Goal: Task Accomplishment & Management: Manage account settings

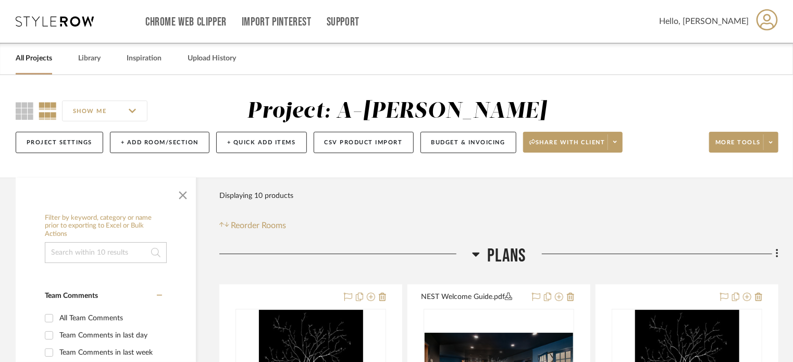
click at [32, 65] on div "All Projects" at bounding box center [34, 59] width 36 height 32
click at [18, 59] on link "All Projects" at bounding box center [34, 59] width 36 height 14
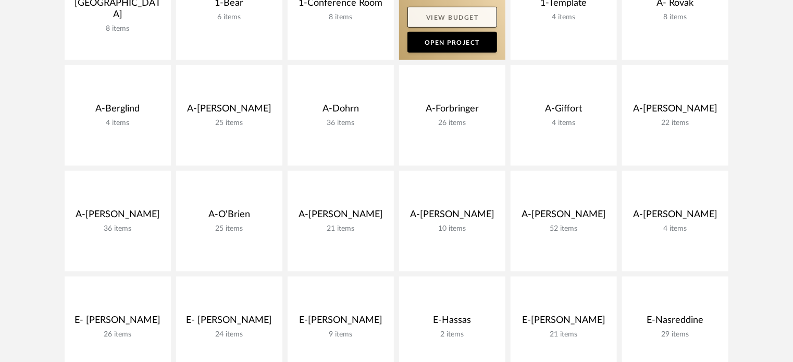
scroll to position [313, 0]
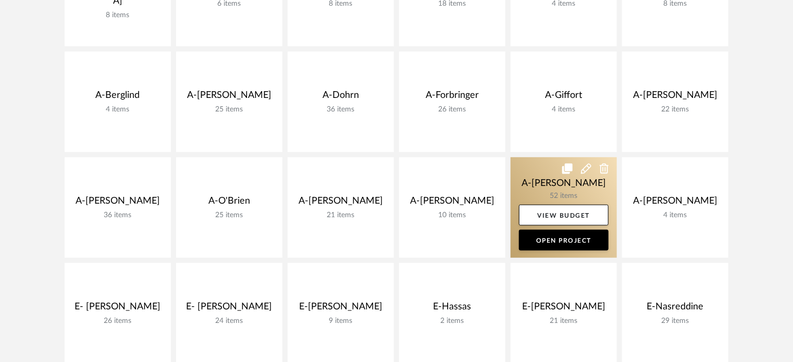
click at [541, 164] on link at bounding box center [564, 207] width 106 height 101
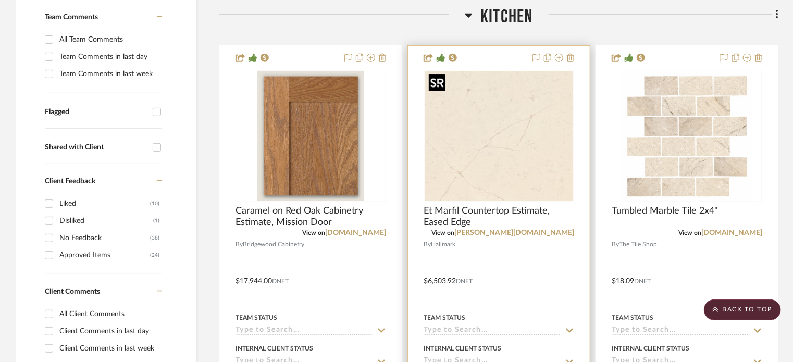
scroll to position [156, 0]
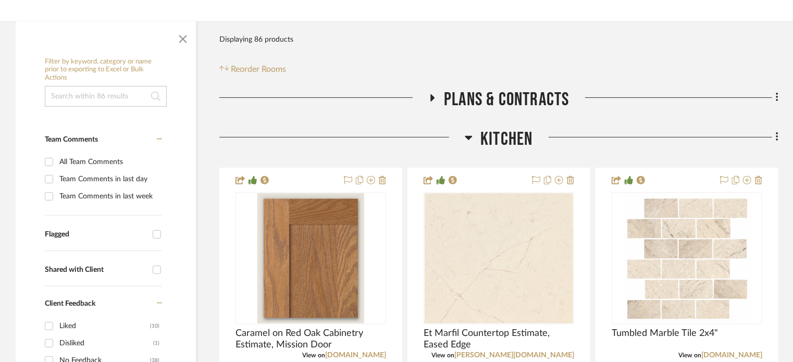
click at [506, 130] on span "Kitchen" at bounding box center [506, 139] width 52 height 22
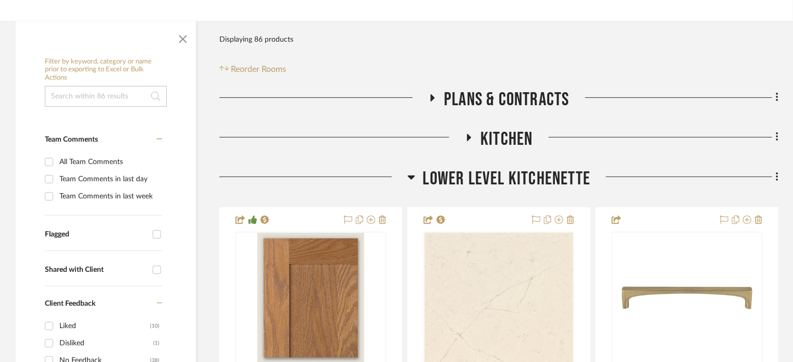
click at [500, 171] on span "Lower Level Kitchenette" at bounding box center [507, 179] width 168 height 22
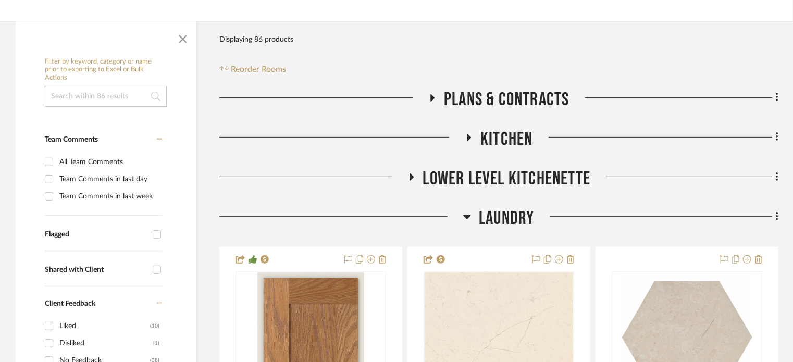
click at [498, 212] on span "Laundry" at bounding box center [506, 218] width 55 height 22
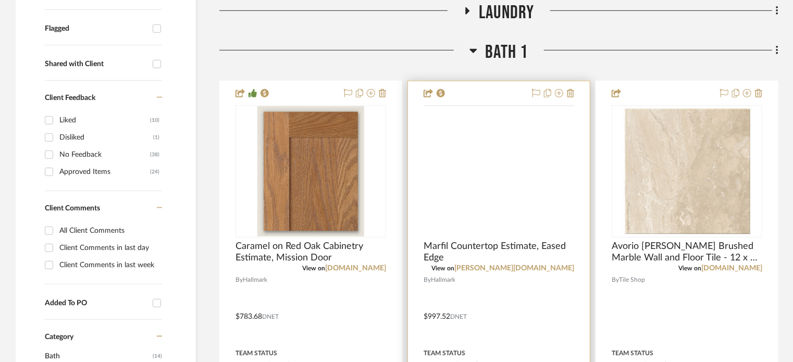
scroll to position [365, 0]
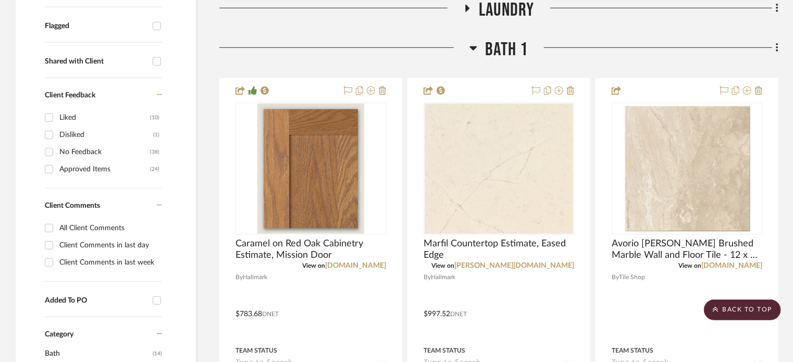
click at [502, 50] on span "Bath 1" at bounding box center [506, 50] width 43 height 22
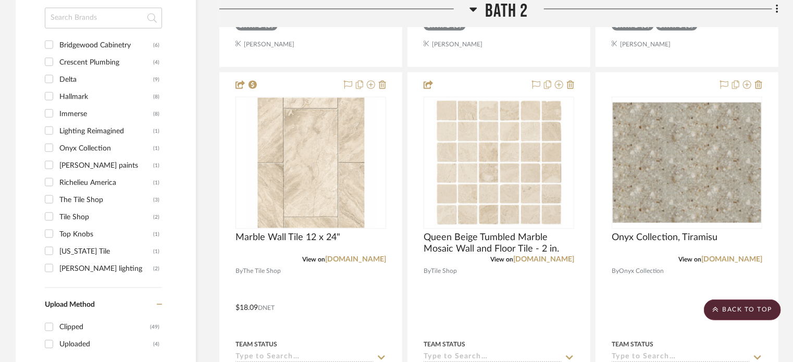
scroll to position [886, 0]
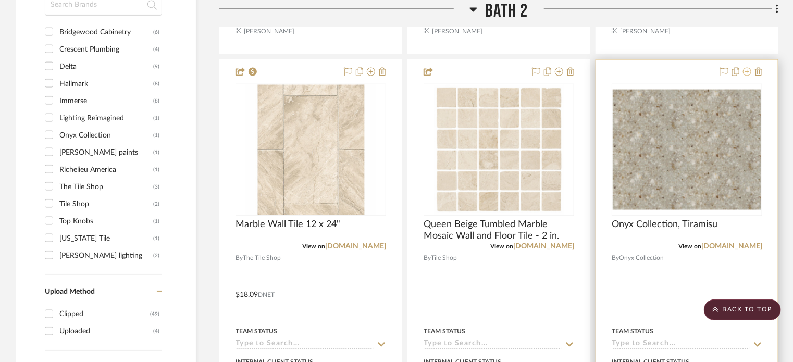
click at [746, 70] on icon at bounding box center [747, 72] width 8 height 8
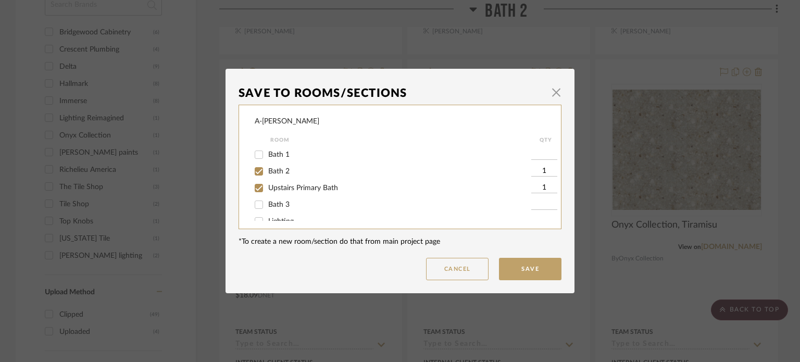
scroll to position [78, 0]
click at [251, 193] on input "Bath 3" at bounding box center [259, 193] width 17 height 17
checkbox input "true"
type input "1"
click at [257, 195] on input "Bath 1" at bounding box center [259, 196] width 17 height 17
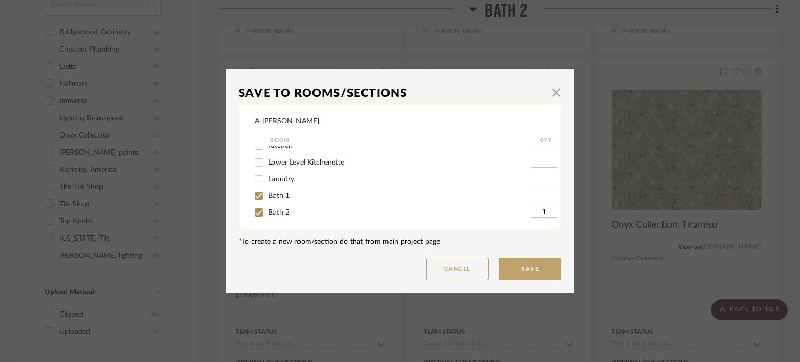
checkbox input "true"
type input "1"
click at [256, 173] on input "Upstairs Primary Bath" at bounding box center [259, 177] width 17 height 17
checkbox input "false"
click at [256, 159] on input "Bath 2" at bounding box center [259, 160] width 17 height 17
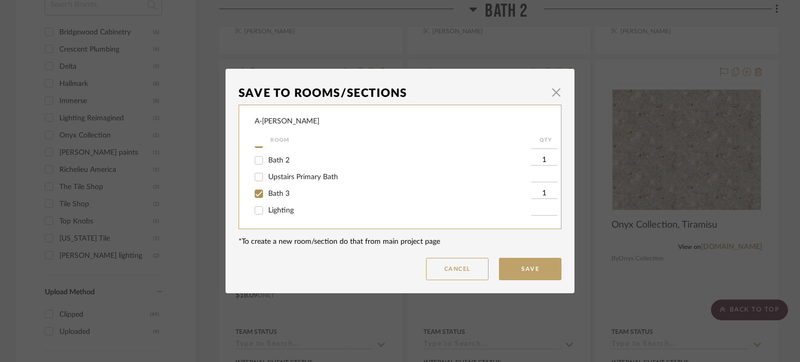
checkbox input "false"
click at [517, 265] on button "Save" at bounding box center [530, 269] width 63 height 22
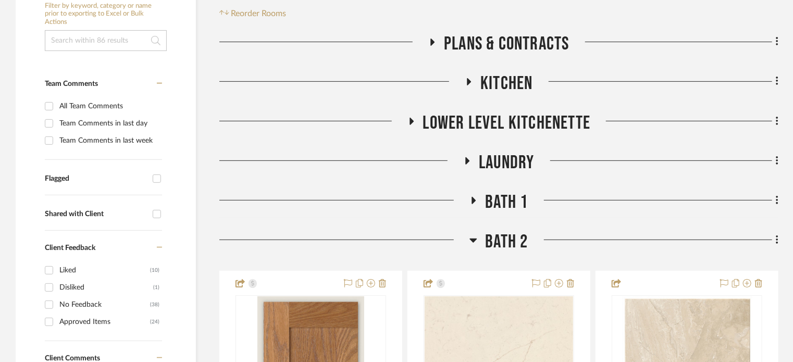
scroll to position [208, 0]
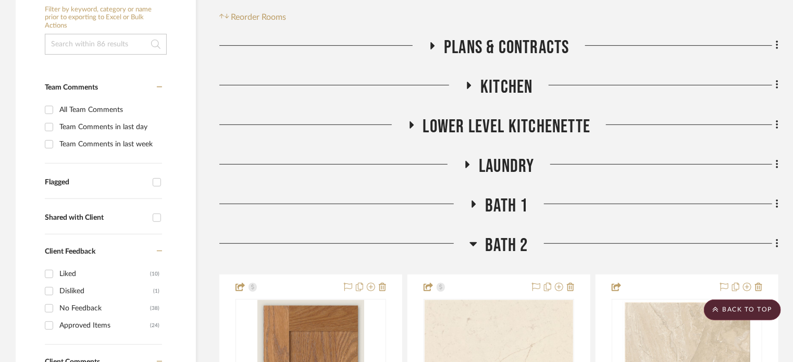
click at [505, 202] on span "Bath 1" at bounding box center [506, 206] width 43 height 22
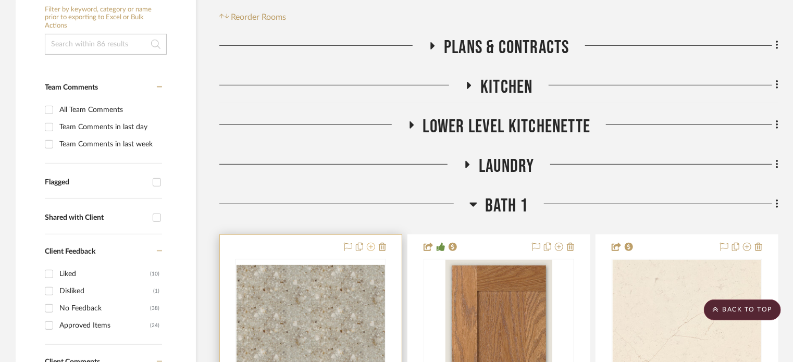
click at [370, 246] on icon at bounding box center [371, 247] width 8 height 8
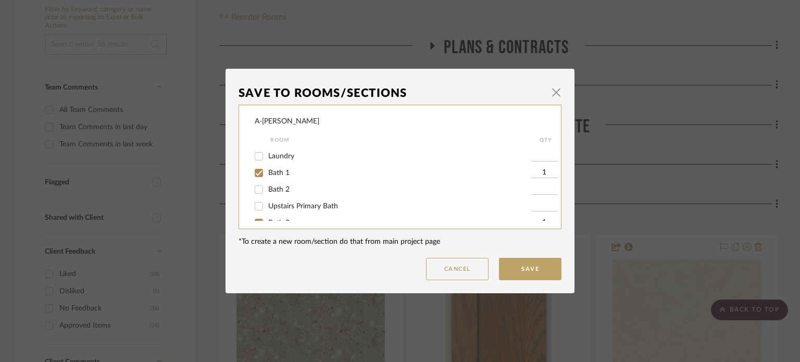
scroll to position [52, 0]
click at [256, 170] on input "Bath 1" at bounding box center [259, 169] width 17 height 17
checkbox input "false"
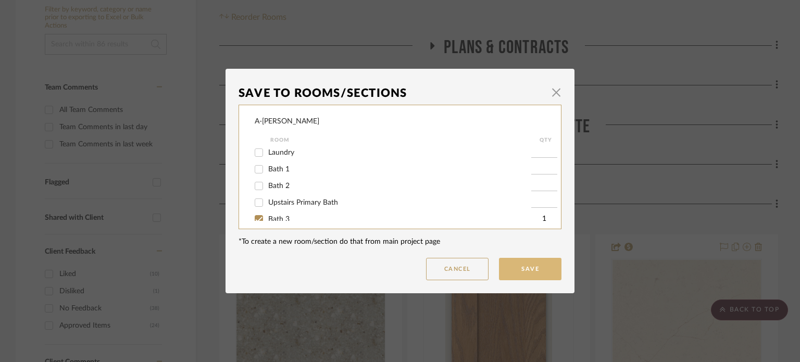
click at [513, 270] on button "Save" at bounding box center [530, 269] width 63 height 22
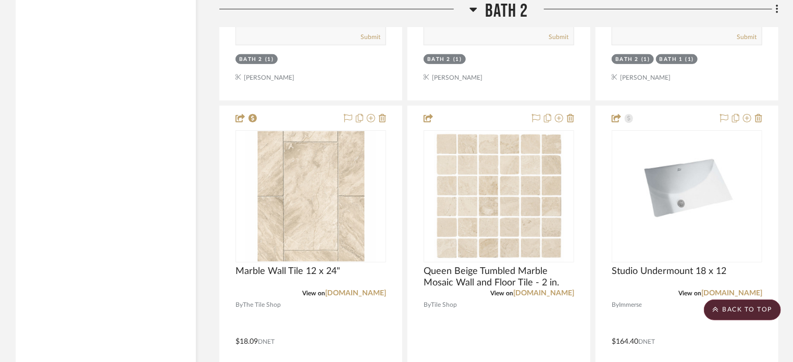
scroll to position [2292, 0]
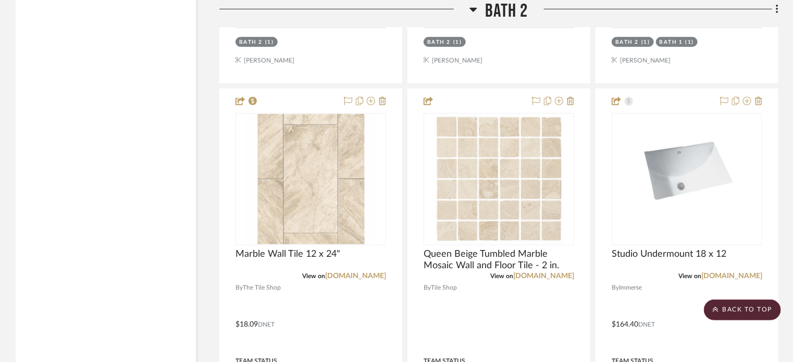
click at [508, 10] on span "Bath 2" at bounding box center [506, 11] width 43 height 22
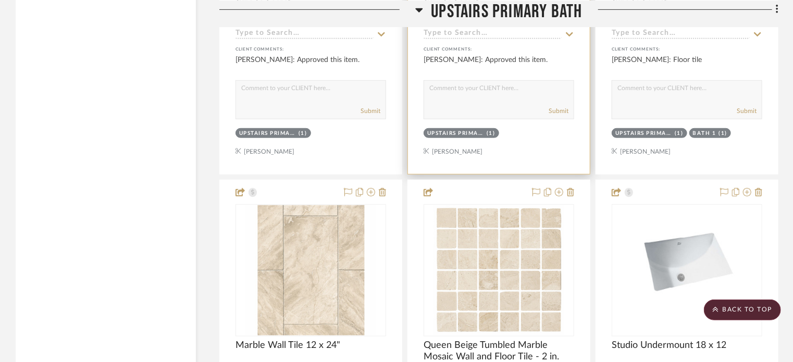
scroll to position [2032, 0]
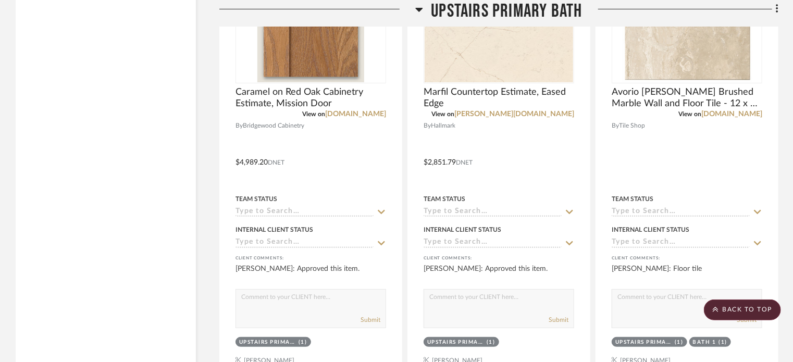
click at [474, 10] on span "Upstairs Primary Bath" at bounding box center [506, 11] width 151 height 22
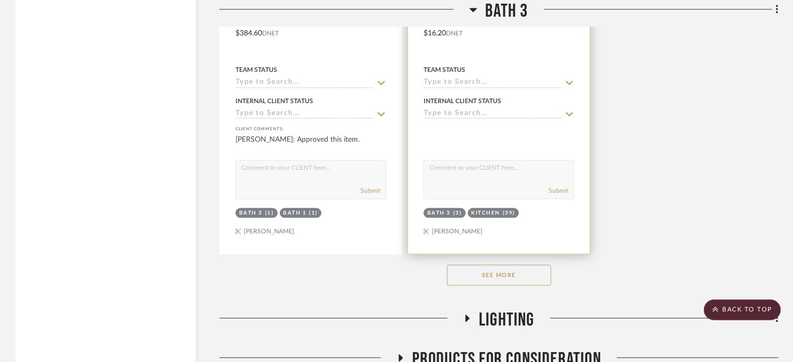
scroll to position [3132, 0]
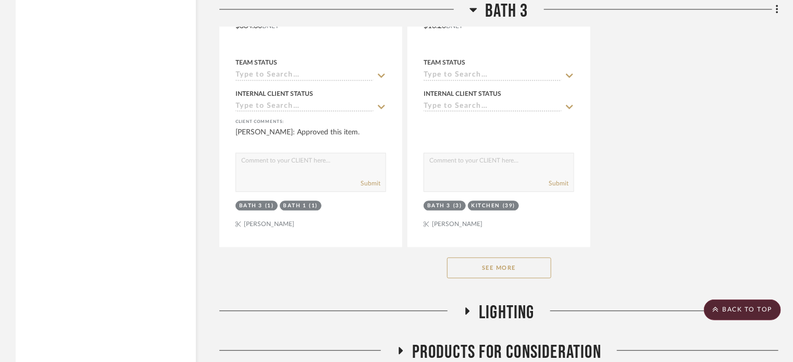
click at [494, 272] on button "See More" at bounding box center [499, 267] width 104 height 21
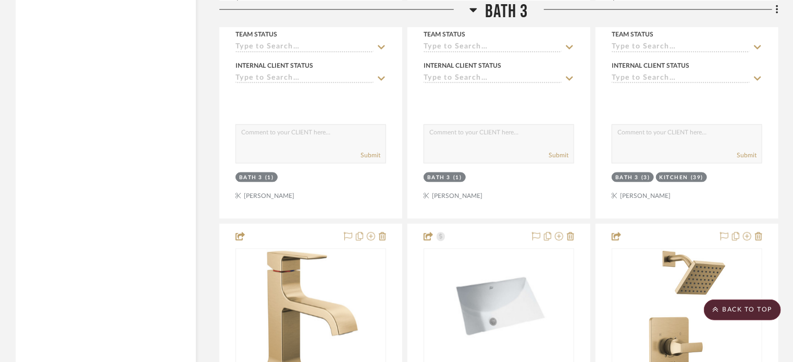
scroll to position [2710, 0]
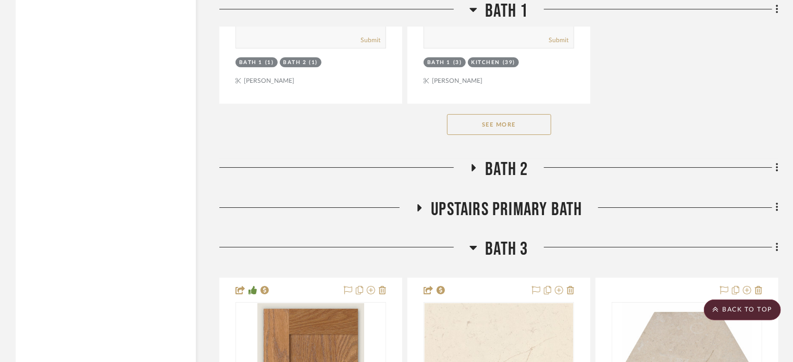
click at [504, 244] on span "Bath 3" at bounding box center [506, 249] width 43 height 22
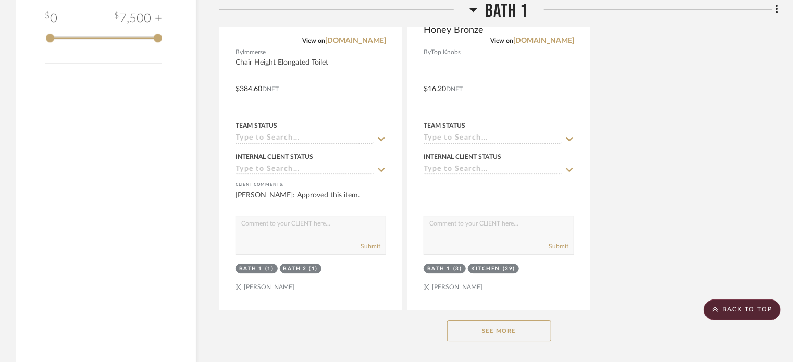
scroll to position [1512, 0]
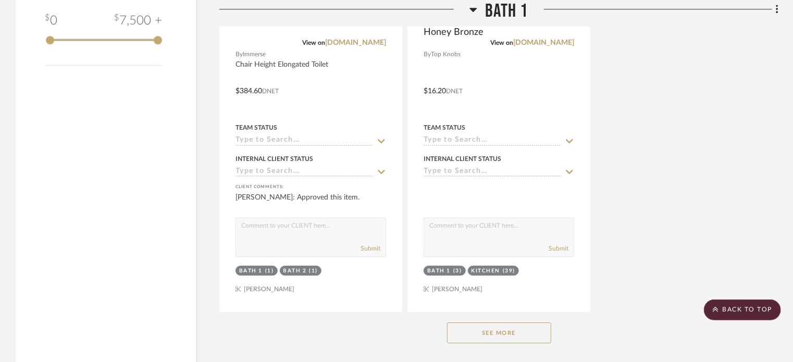
click at [515, 333] on button "See More" at bounding box center [499, 332] width 104 height 21
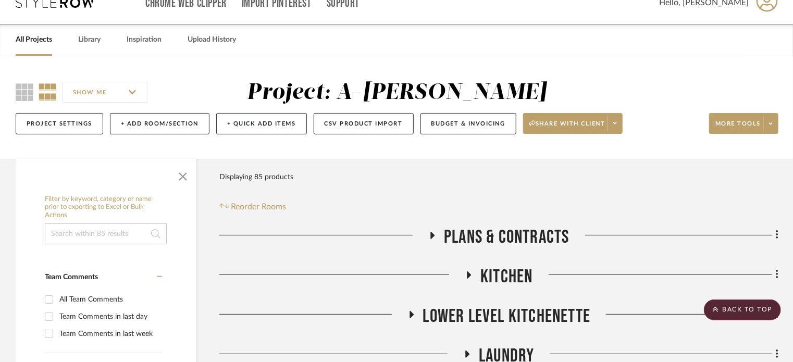
scroll to position [0, 0]
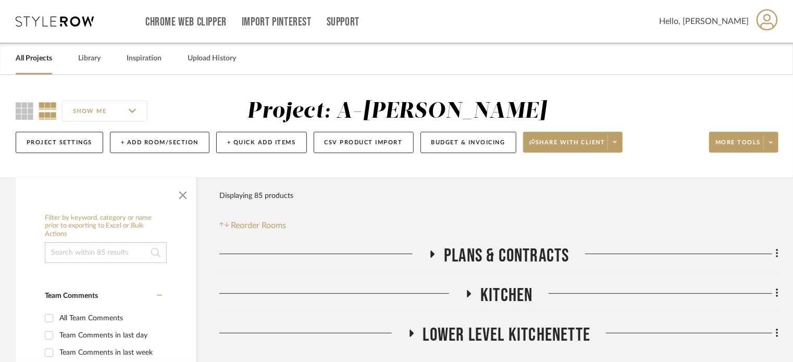
click at [42, 56] on link "All Projects" at bounding box center [34, 59] width 36 height 14
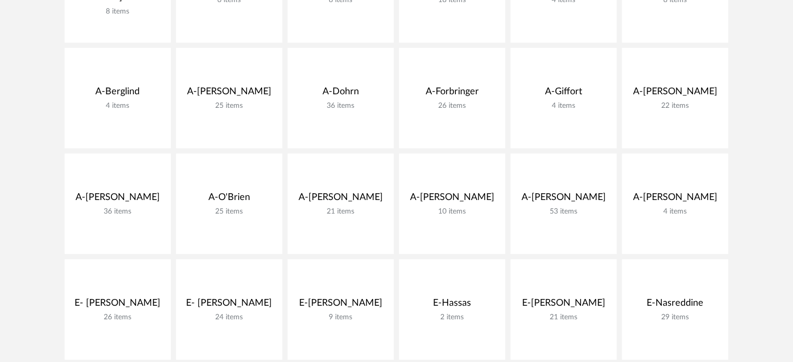
scroll to position [313, 0]
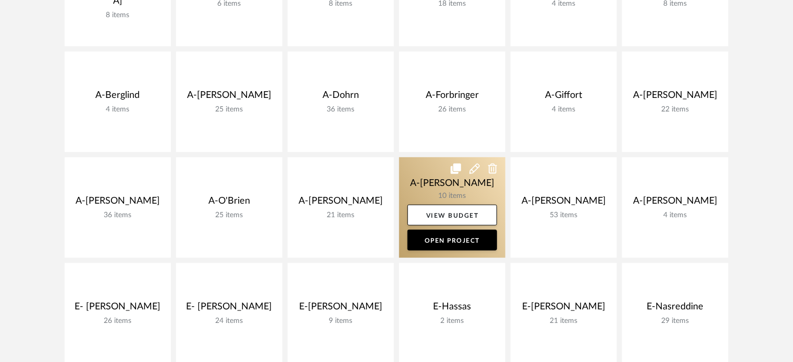
click at [426, 185] on link at bounding box center [452, 207] width 106 height 101
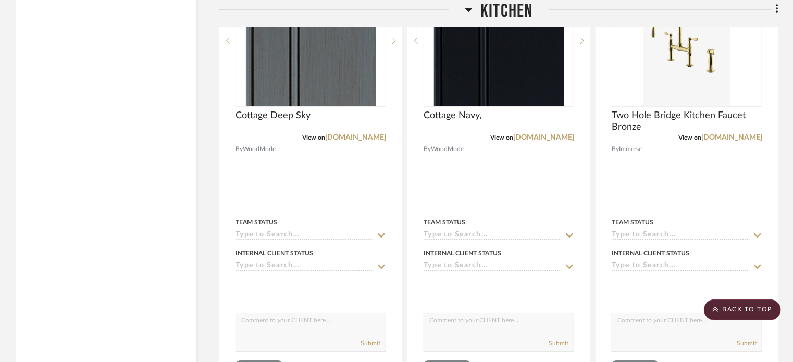
scroll to position [1771, 0]
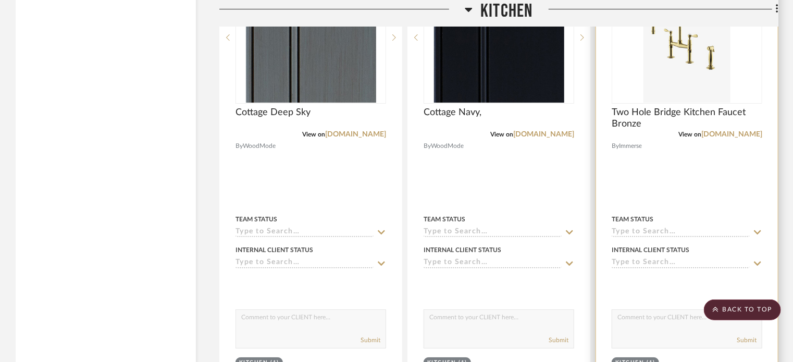
click at [754, 205] on div at bounding box center [687, 175] width 182 height 456
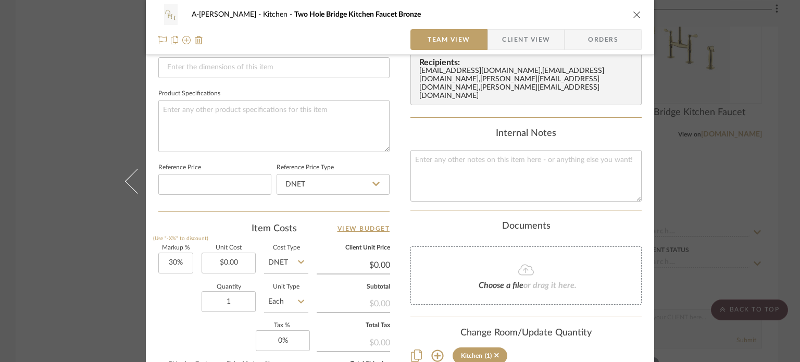
scroll to position [469, 0]
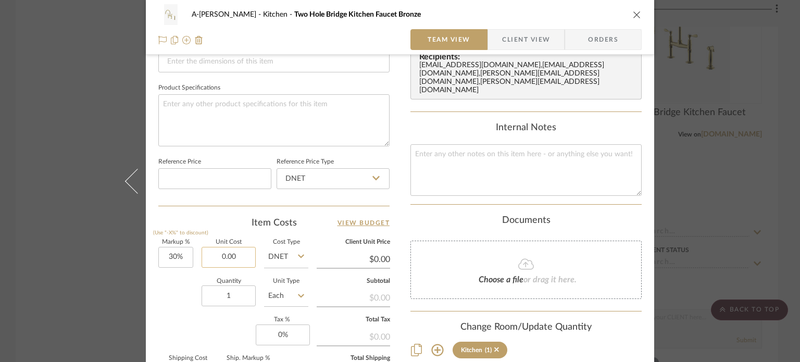
click at [235, 252] on input "0.00" at bounding box center [229, 257] width 54 height 21
type input "$3,015.00"
type input "$3,919.50"
click at [183, 285] on div "Quantity 1 Unit Type Each" at bounding box center [233, 297] width 150 height 37
click at [38, 207] on div "A-Schroeder Kitchen Two Hole Bridge Kitchen Faucet Bronze Team View Client View…" at bounding box center [400, 181] width 800 height 362
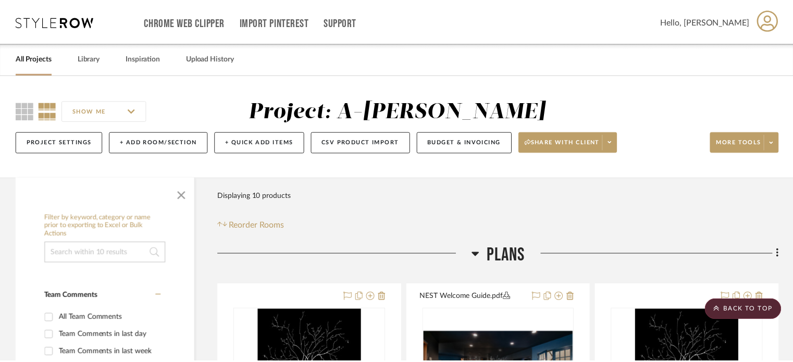
scroll to position [1771, 0]
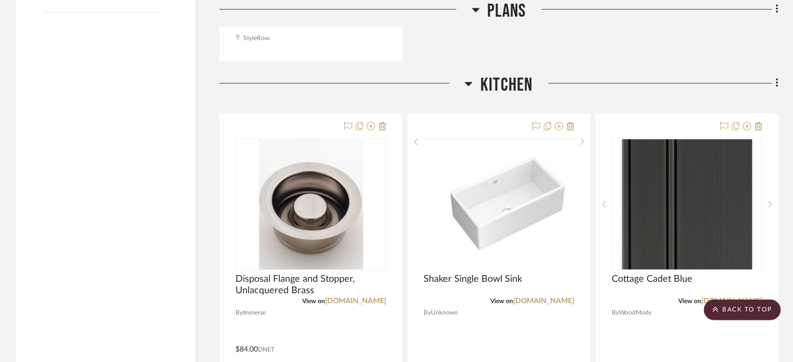
scroll to position [1146, 0]
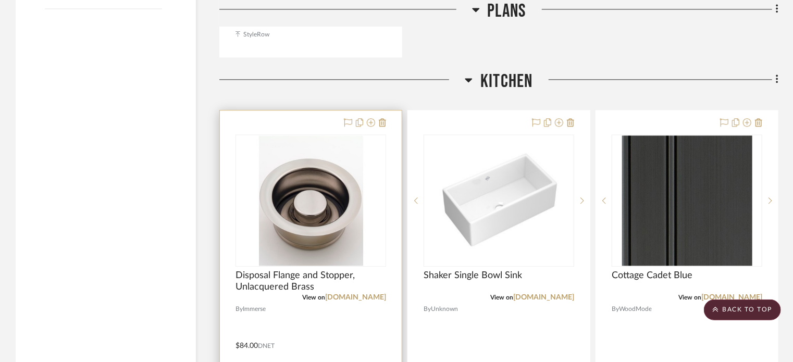
click at [371, 320] on div at bounding box center [311, 338] width 182 height 456
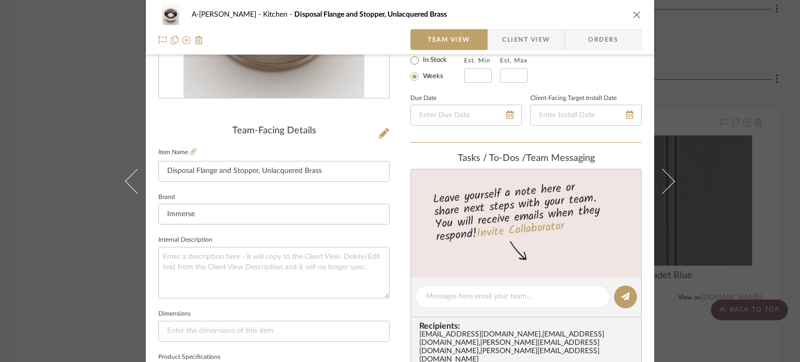
scroll to position [208, 0]
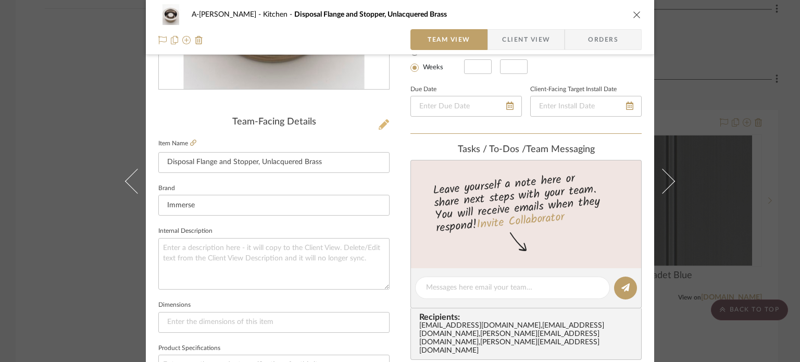
click at [381, 123] on icon at bounding box center [384, 124] width 10 height 10
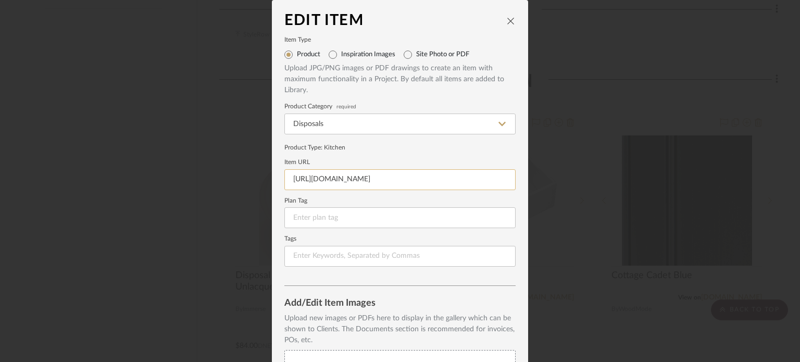
click at [367, 179] on input "https://mail.google.com/mail/u/0/#inbox/KtbxLvHDjcFzHxTsWHFZxmLsvPxvfKVvQq?proj…" at bounding box center [399, 179] width 231 height 21
paste input "www.qualitybath.com/jaclo-2815-disposal-flange-and-stopper-product-38787.htm?sk…"
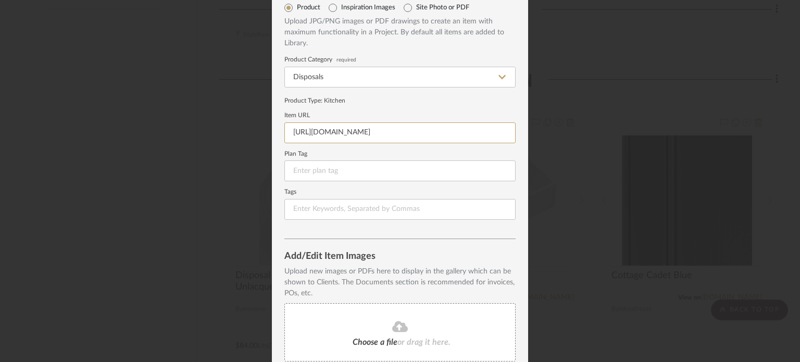
scroll to position [134, 0]
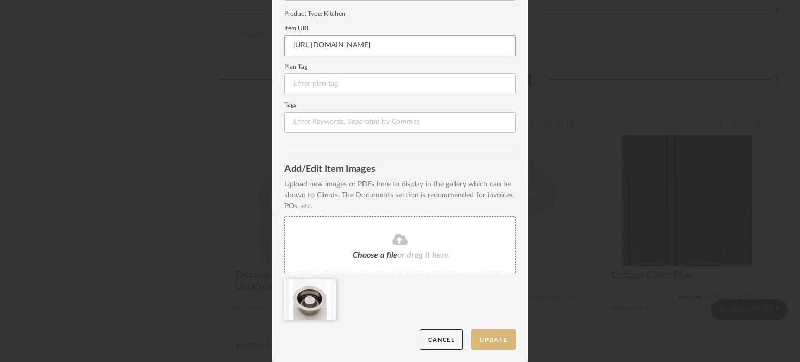
type input "https://www.qualitybath.com/jaclo-2815-disposal-flange-and-stopper-product-3878…"
click at [490, 332] on button "Update" at bounding box center [493, 339] width 44 height 21
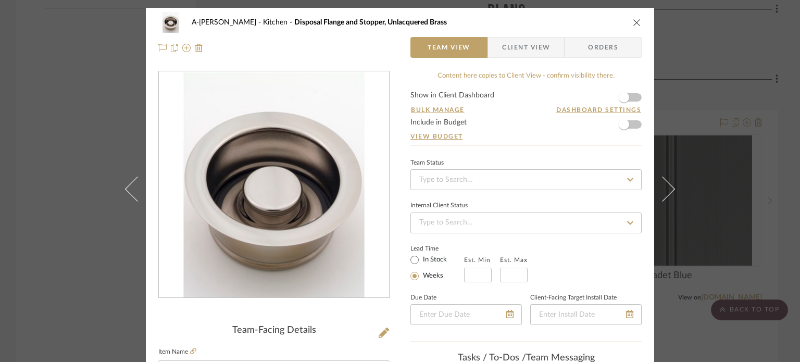
click at [569, 295] on label "Client-Facing Target Install Date" at bounding box center [573, 297] width 86 height 5
click at [733, 210] on div "A-Schroeder Kitchen Disposal Flange and Stopper, Unlacquered Brass Team View Cl…" at bounding box center [400, 181] width 800 height 362
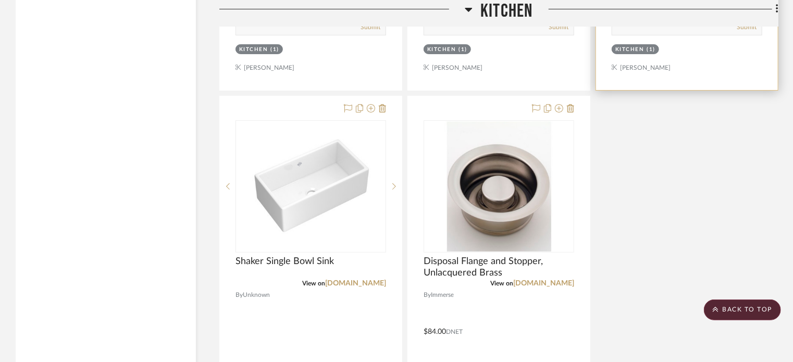
scroll to position [2087, 0]
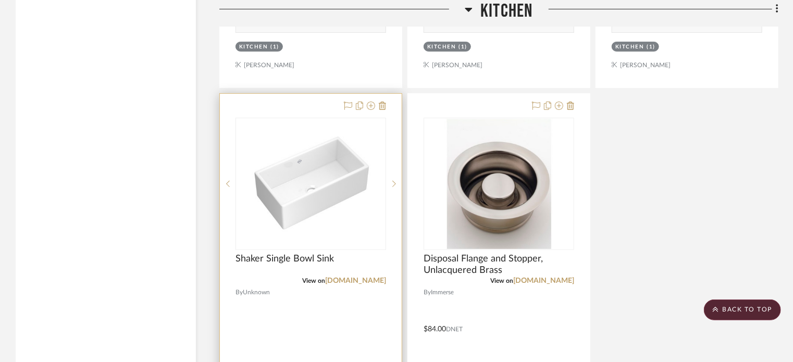
click at [320, 227] on img "0" at bounding box center [311, 184] width 130 height 130
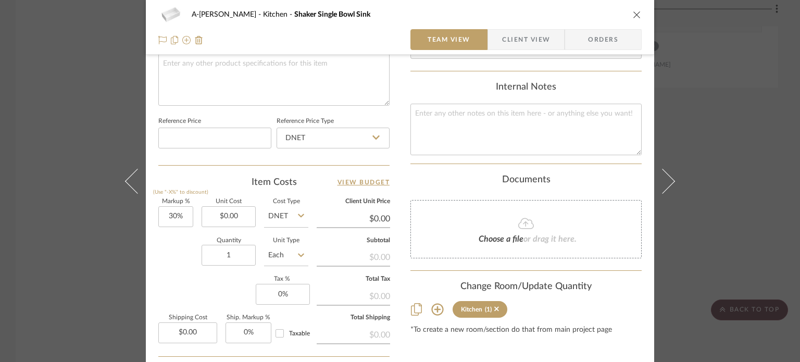
scroll to position [511, 0]
click at [234, 218] on input "0.00" at bounding box center [229, 215] width 54 height 21
type input "$1,657.00"
click at [176, 268] on div "Quantity 1 Unit Type Each" at bounding box center [233, 255] width 150 height 37
type input "$2,154.10"
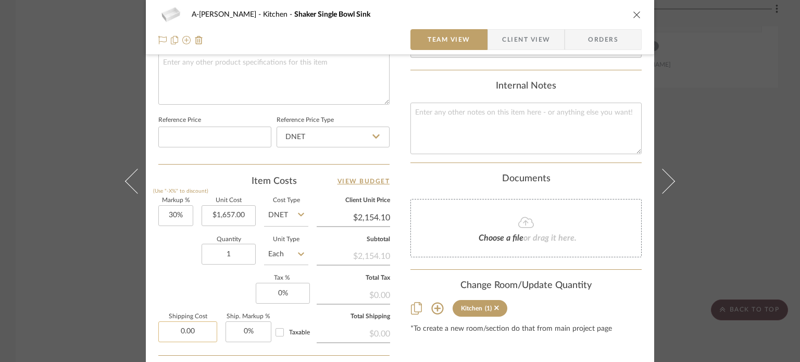
click at [193, 329] on input "0.00" at bounding box center [187, 331] width 59 height 21
type input "$25.00"
type input "0"
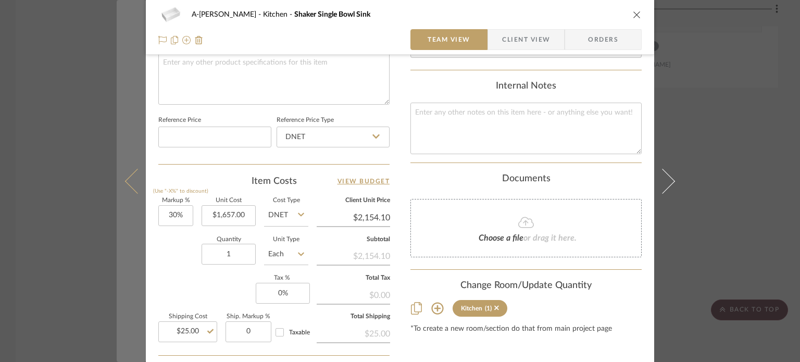
type input "0%"
click at [129, 167] on button at bounding box center [131, 181] width 29 height 362
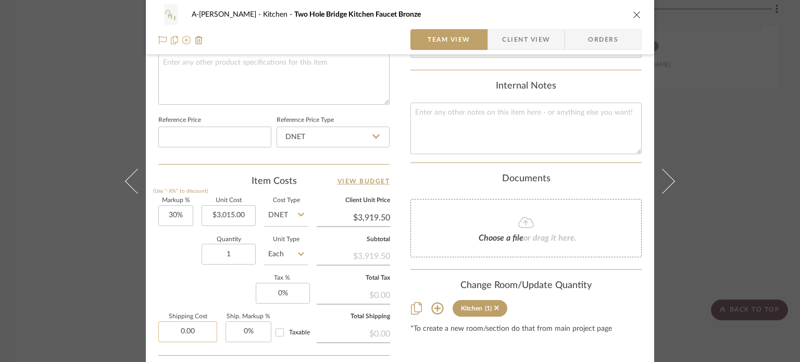
click at [196, 331] on input "0.00" at bounding box center [187, 331] width 59 height 21
type input "$35.00"
type input "0"
type input "0%"
click at [67, 246] on div "A-Schroeder Kitchen Two Hole Bridge Kitchen Faucet Bronze Team View Client View…" at bounding box center [400, 181] width 800 height 362
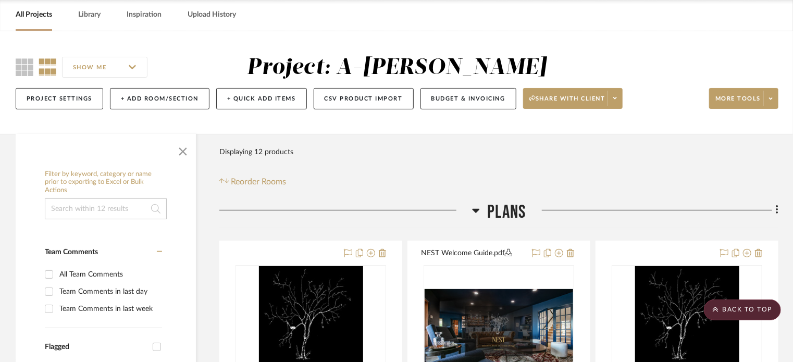
scroll to position [0, 0]
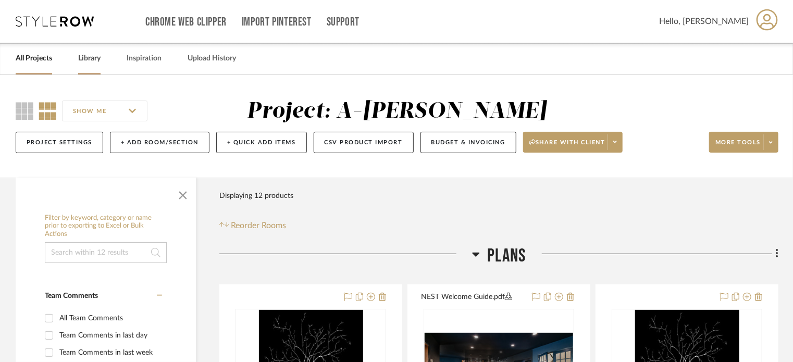
click at [94, 61] on link "Library" at bounding box center [89, 59] width 22 height 14
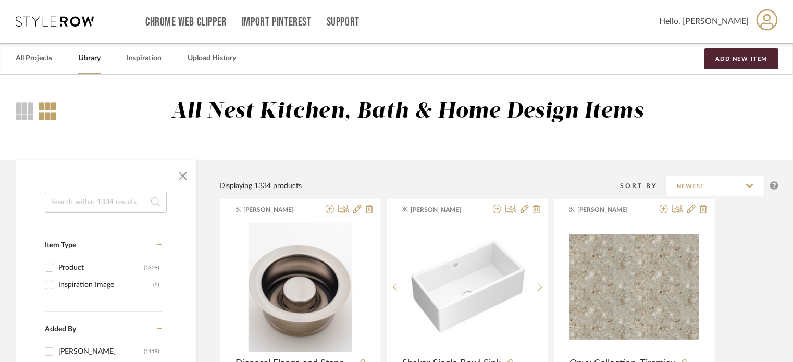
click at [83, 210] on input at bounding box center [106, 202] width 122 height 21
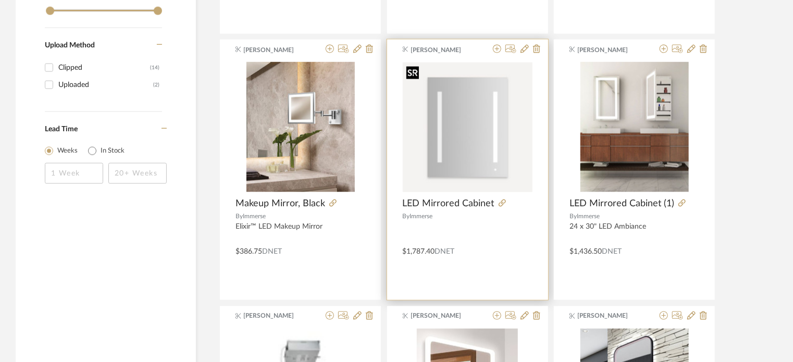
scroll to position [729, 0]
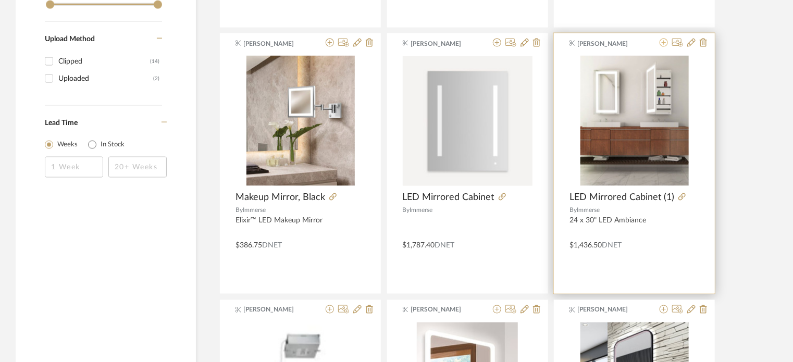
type input "led"
click at [663, 43] on icon at bounding box center [663, 43] width 8 height 8
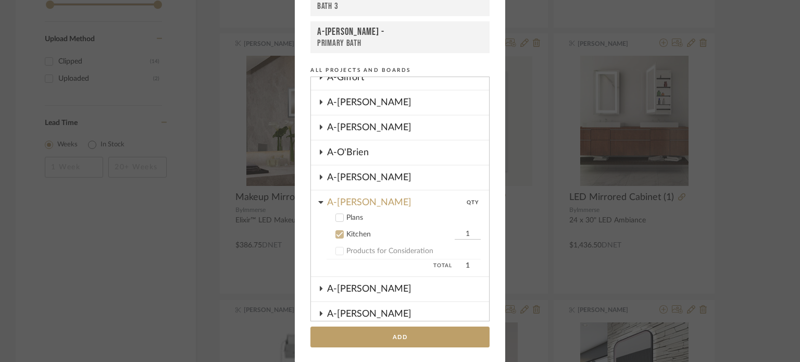
scroll to position [275, 0]
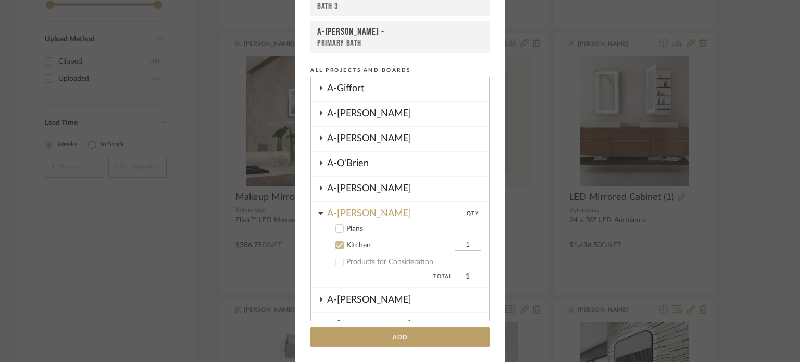
click at [335, 241] on div at bounding box center [339, 245] width 8 height 8
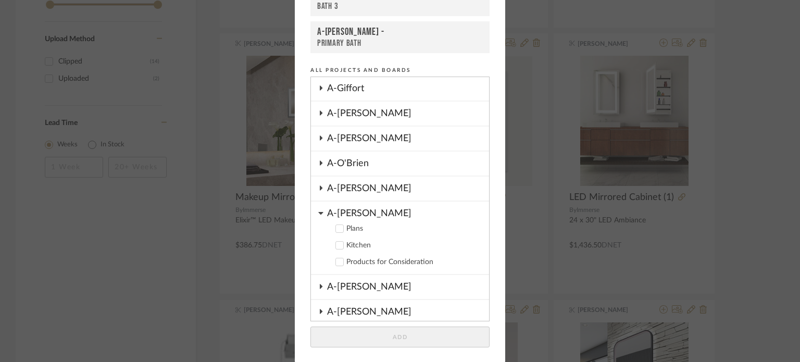
click at [313, 208] on cdk-nested-tree-node "A-Schroeder Plans Kitchen Products for Consideration" at bounding box center [400, 238] width 178 height 73
click at [318, 212] on icon at bounding box center [320, 213] width 5 height 3
click at [346, 230] on div "A-[PERSON_NAME]" at bounding box center [408, 239] width 162 height 24
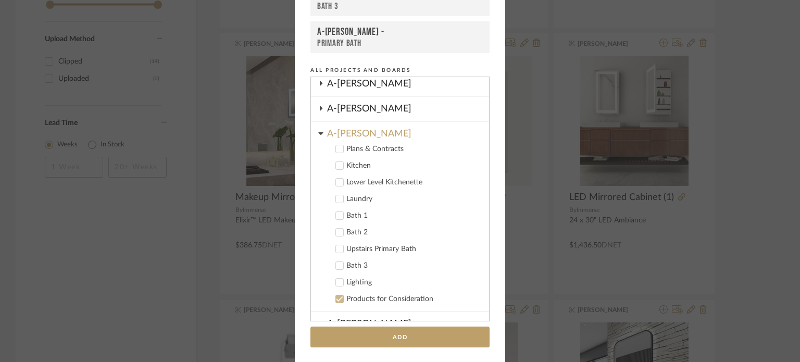
scroll to position [431, 0]
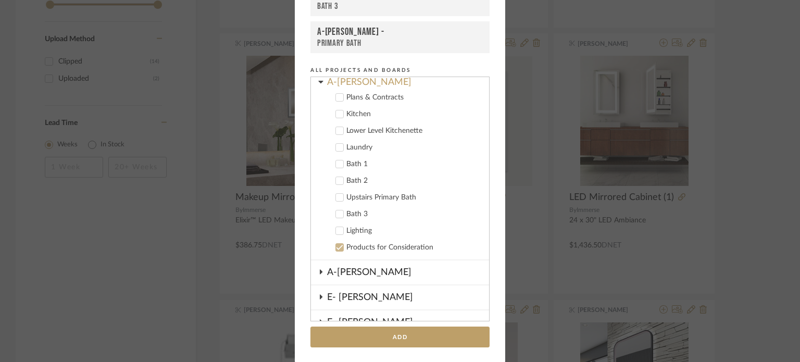
click at [337, 160] on icon at bounding box center [339, 163] width 7 height 7
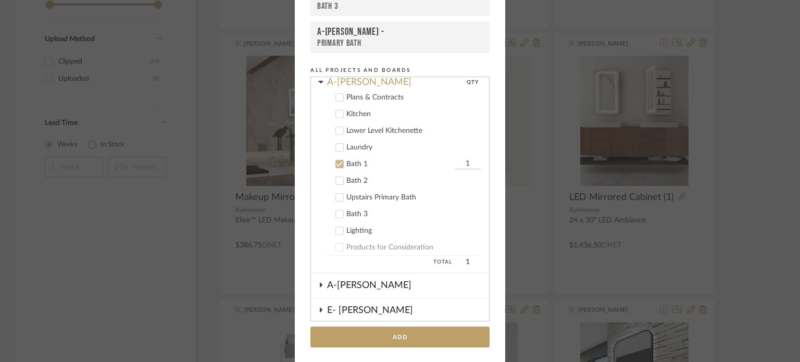
click at [336, 177] on icon at bounding box center [339, 180] width 7 height 7
click at [338, 194] on icon at bounding box center [339, 197] width 7 height 7
click at [336, 209] on label "Bath 3" at bounding box center [404, 214] width 154 height 10
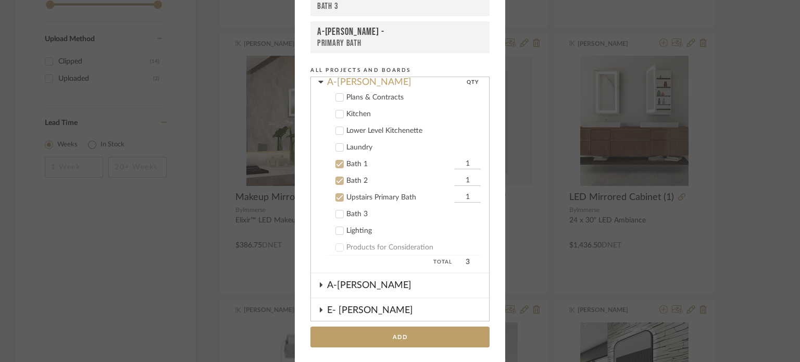
click at [459, 176] on input "1" at bounding box center [468, 181] width 26 height 10
type input "2"
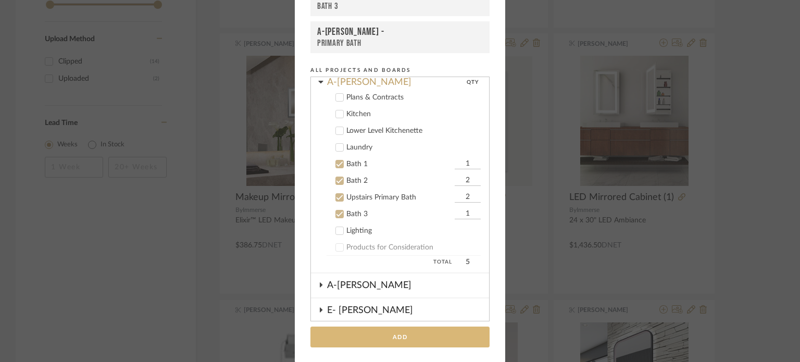
type input "2"
click at [406, 341] on button "Add" at bounding box center [399, 337] width 179 height 21
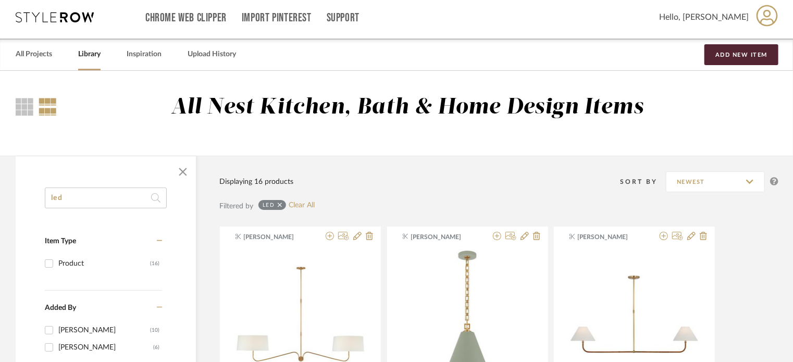
scroll to position [0, 0]
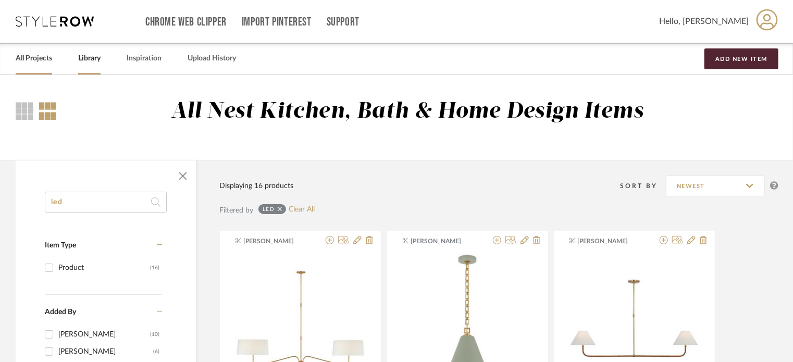
click at [38, 59] on link "All Projects" at bounding box center [34, 59] width 36 height 14
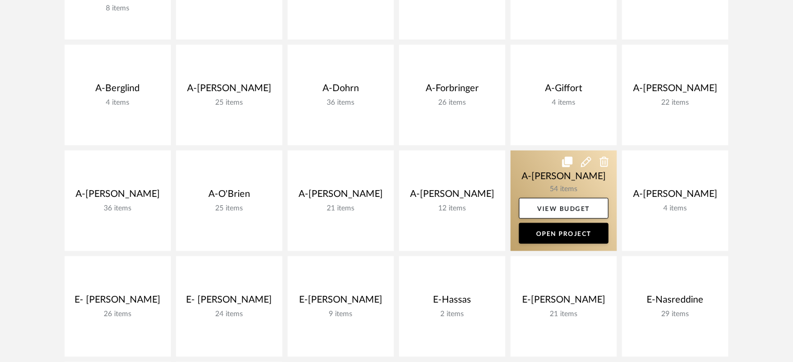
scroll to position [313, 0]
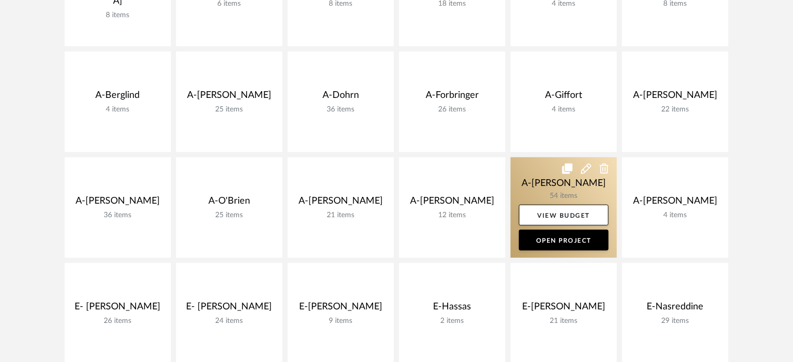
click at [516, 193] on link at bounding box center [564, 207] width 106 height 101
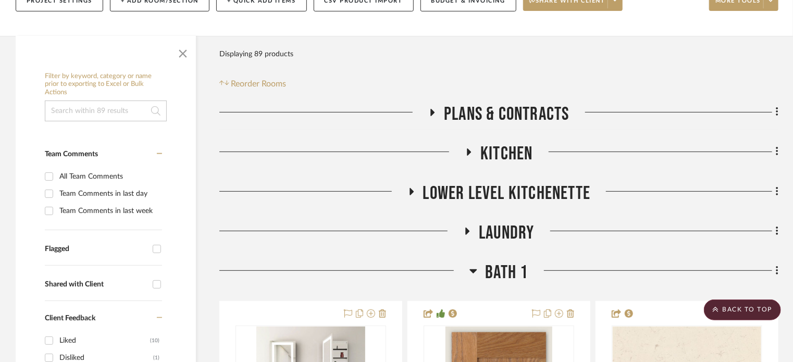
scroll to position [104, 0]
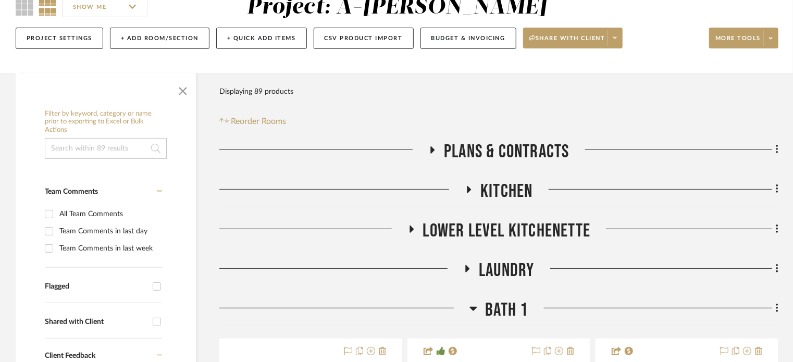
click at [488, 143] on span "Plans & Contracts" at bounding box center [506, 152] width 125 height 22
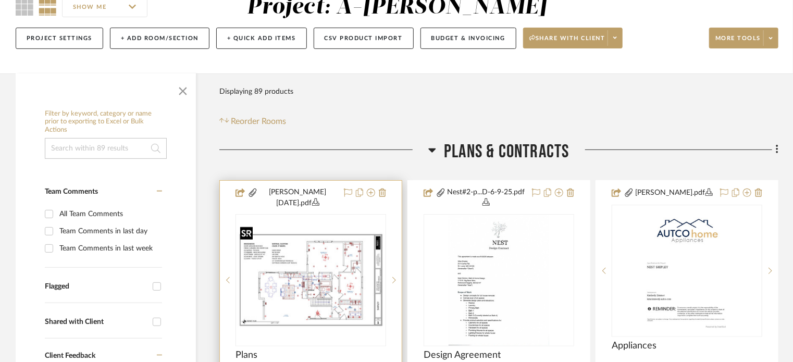
click at [0, 0] on img at bounding box center [0, 0] width 0 height 0
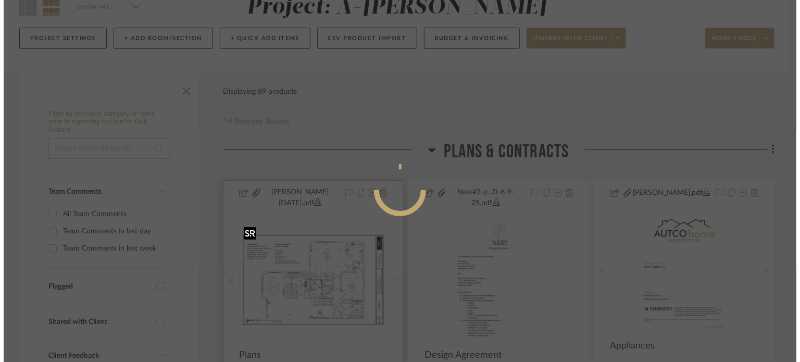
scroll to position [0, 0]
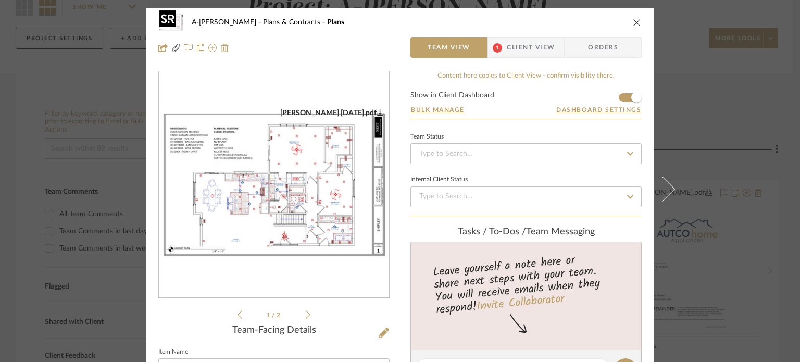
click at [245, 187] on img "0" at bounding box center [274, 184] width 230 height 149
click at [744, 137] on div "A-Shipley Plans & Contracts Plans Team View 1 Client View Orders 0925_DD_...PR2…" at bounding box center [400, 181] width 800 height 362
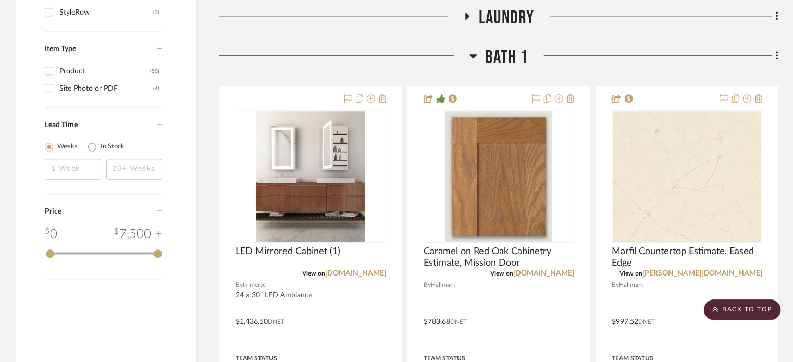
scroll to position [1406, 0]
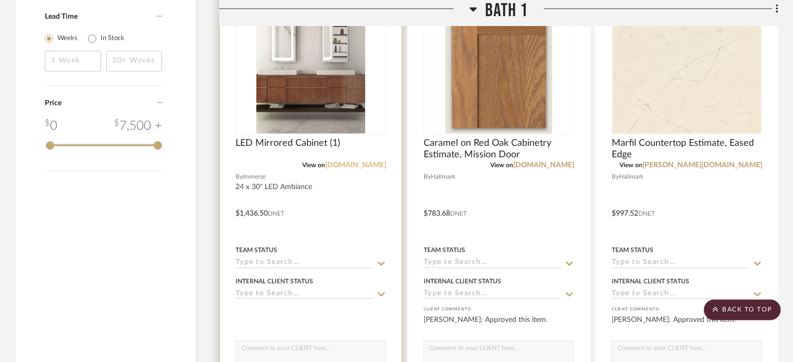
click at [358, 163] on link "[DOMAIN_NAME]" at bounding box center [355, 164] width 61 height 7
click at [321, 78] on img "0" at bounding box center [310, 68] width 109 height 130
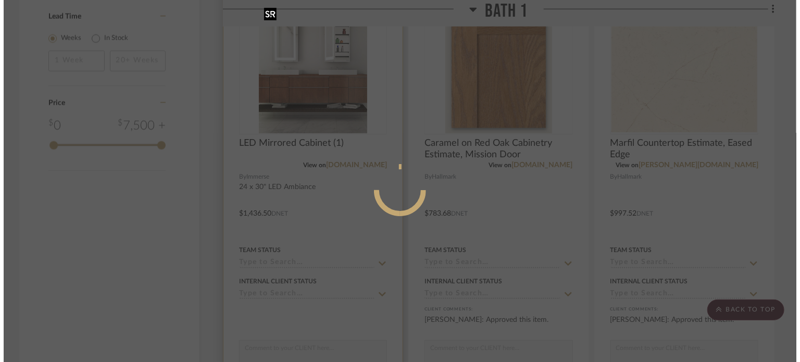
scroll to position [0, 0]
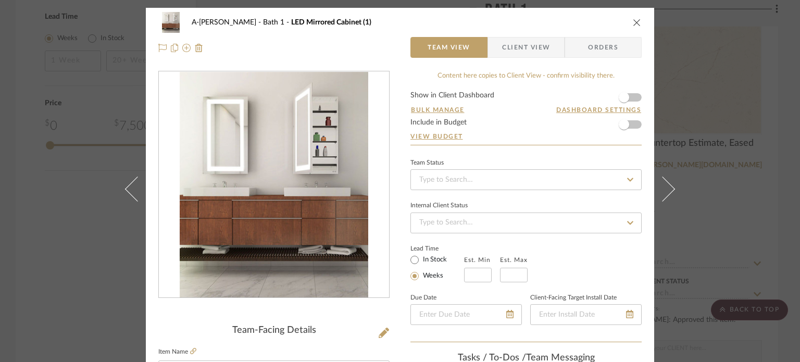
click at [732, 153] on div "A-Shipley Bath 1 LED Mirrored Cabinet (1) Team View Client View Orders Team-Fac…" at bounding box center [400, 181] width 800 height 362
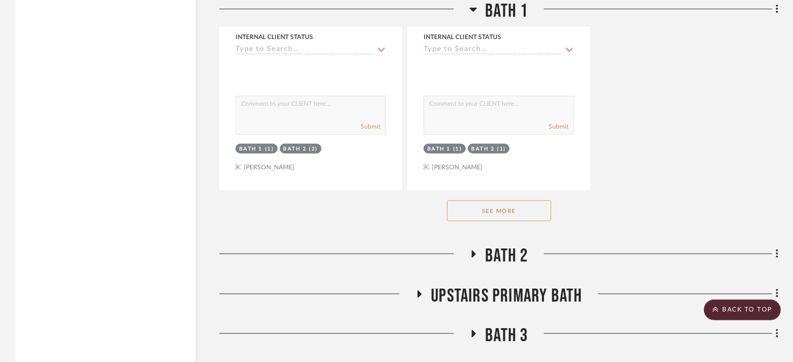
scroll to position [2617, 0]
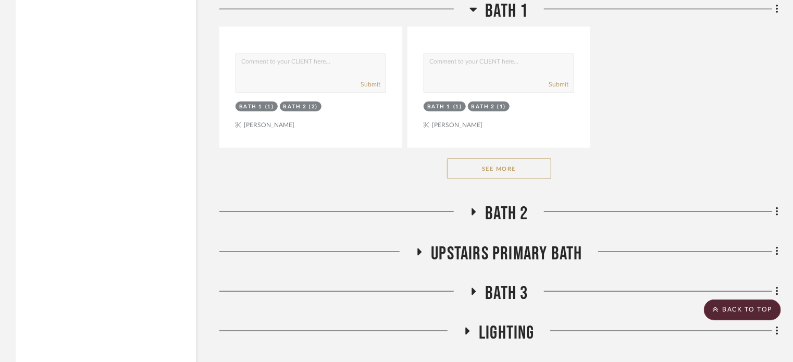
click at [499, 215] on span "Bath 2" at bounding box center [506, 214] width 43 height 22
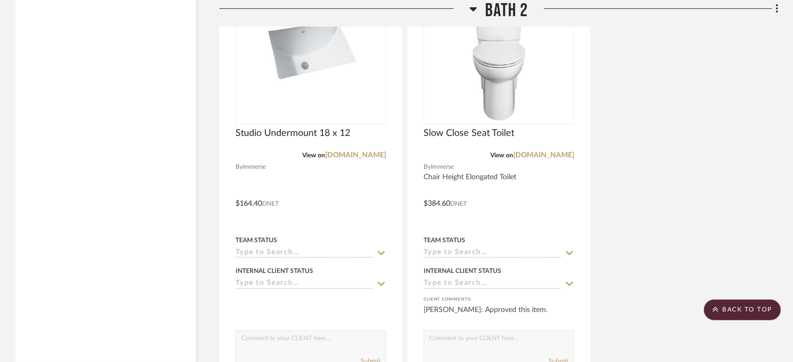
scroll to position [4129, 0]
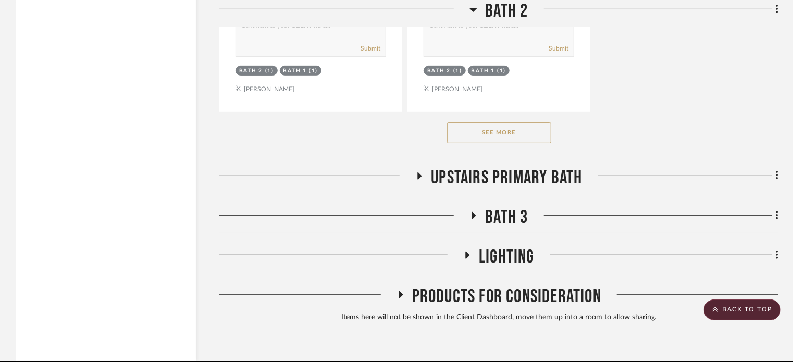
click at [513, 180] on span "Upstairs Primary Bath" at bounding box center [506, 178] width 151 height 22
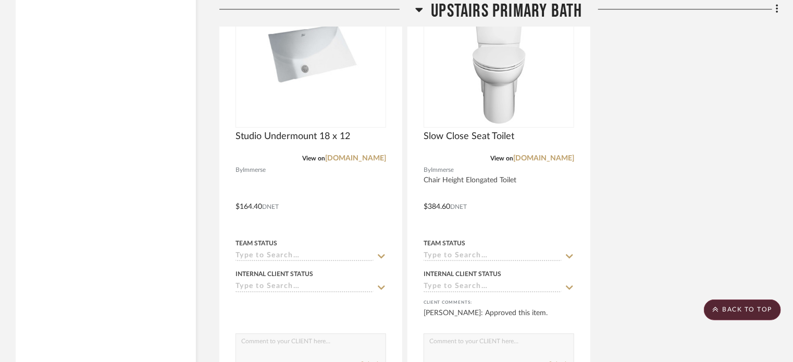
scroll to position [5613, 0]
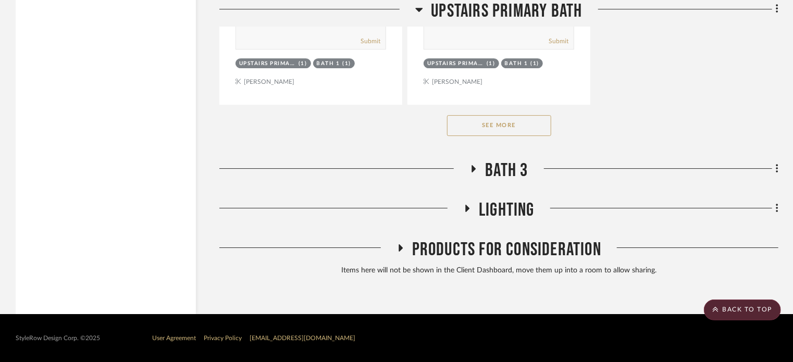
click at [506, 168] on span "Bath 3" at bounding box center [506, 170] width 43 height 22
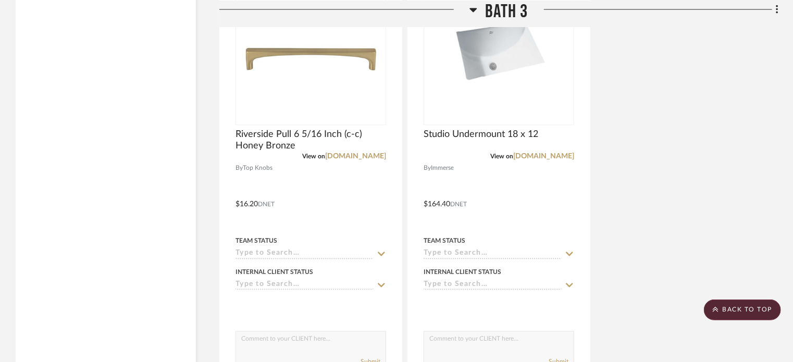
scroll to position [6980, 0]
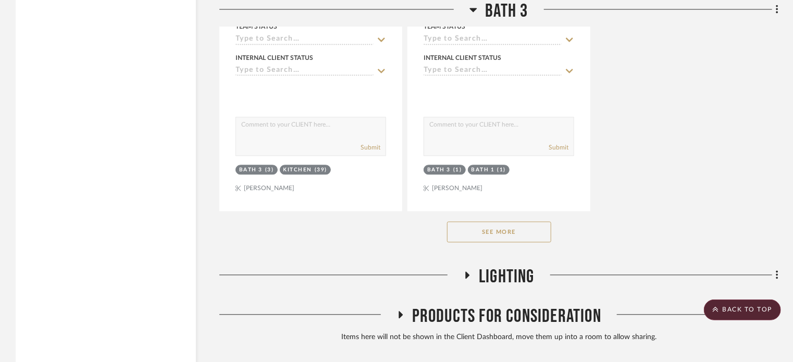
click at [464, 279] on icon at bounding box center [467, 275] width 13 height 8
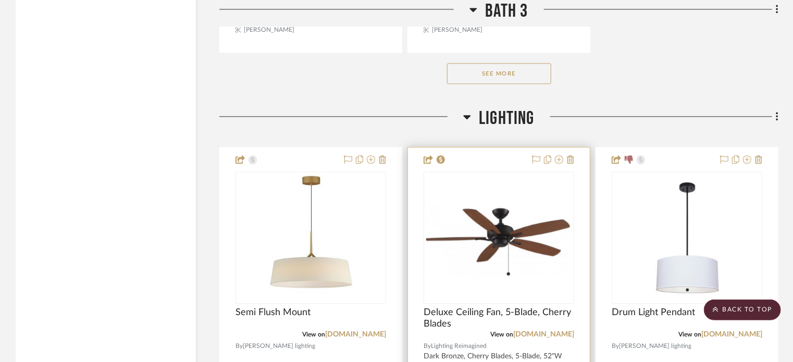
scroll to position [7137, 0]
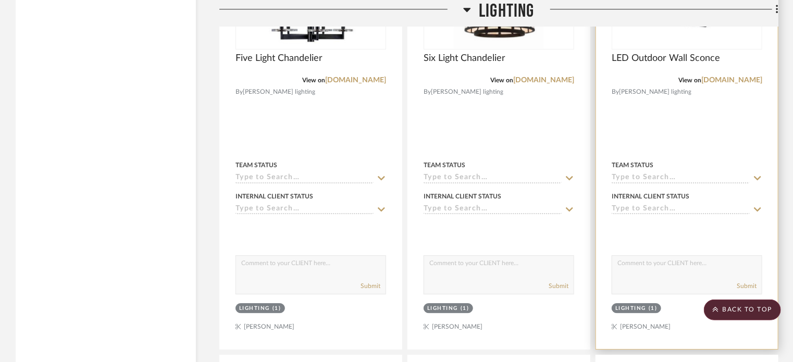
scroll to position [7392, 0]
click at [730, 85] on div "View on [DOMAIN_NAME]" at bounding box center [687, 80] width 151 height 9
click at [731, 84] on link "[DOMAIN_NAME]" at bounding box center [731, 80] width 61 height 7
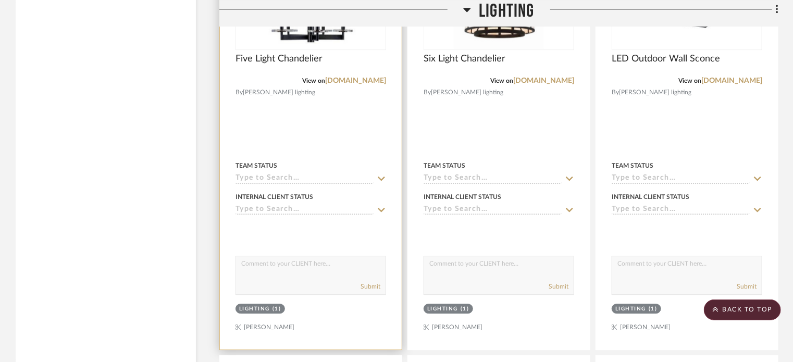
click at [304, 276] on textarea at bounding box center [311, 266] width 150 height 20
type textarea "Does NOT come in Bronze"
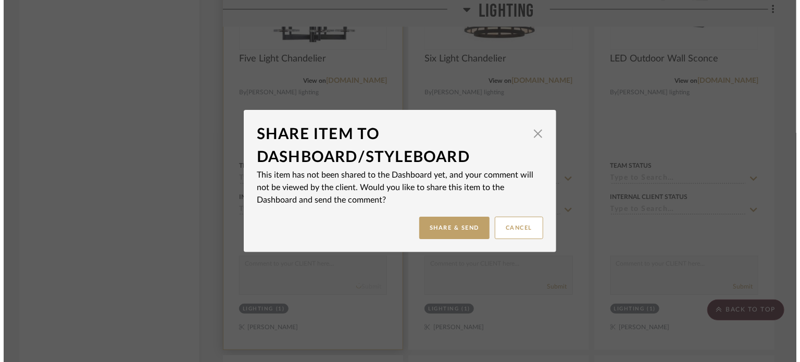
scroll to position [0, 0]
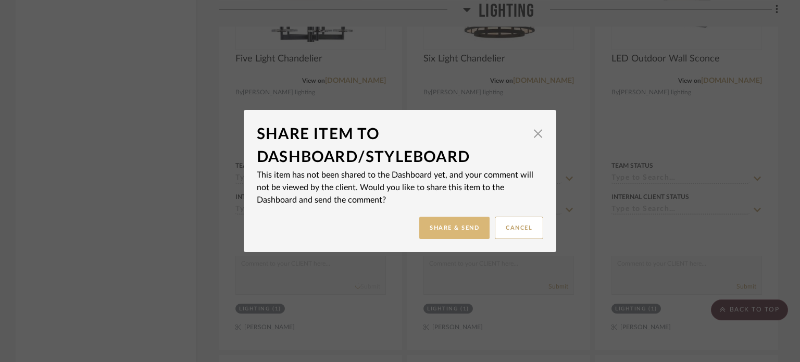
click at [440, 225] on button "Share & Send" at bounding box center [454, 228] width 70 height 22
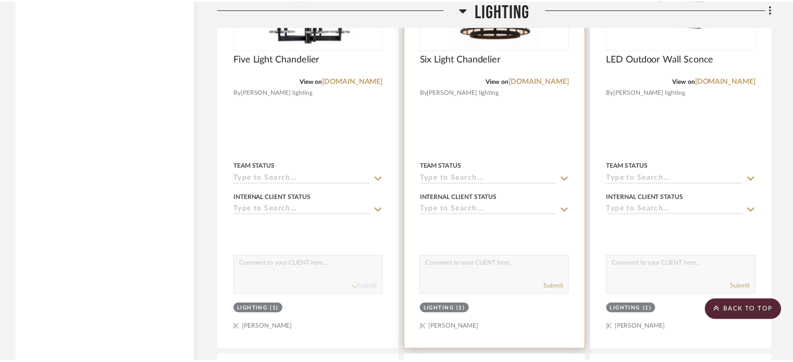
scroll to position [7392, 0]
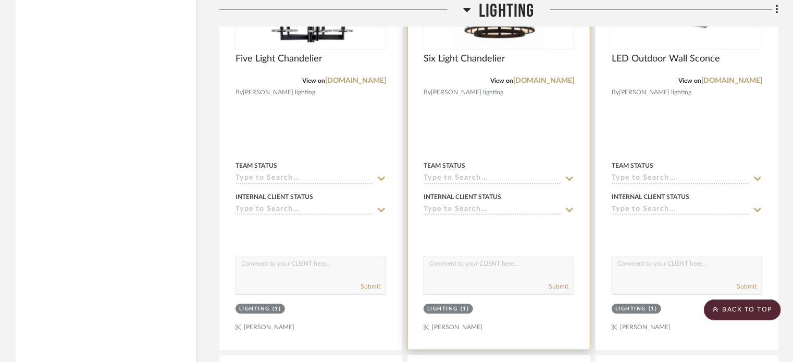
click at [462, 264] on textarea at bounding box center [499, 266] width 150 height 20
type textarea "Does NOT come in Bronze"
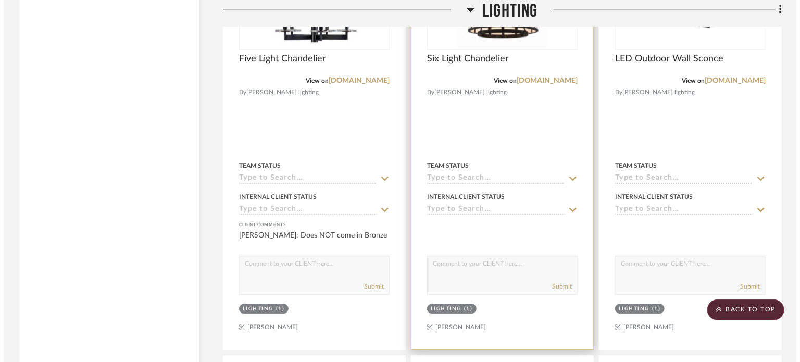
scroll to position [0, 0]
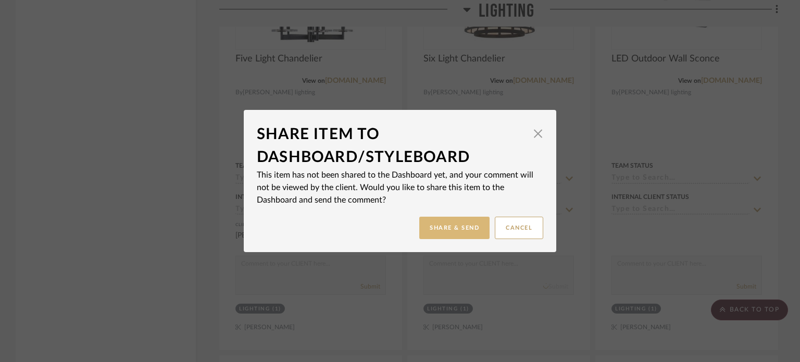
click at [453, 227] on button "Share & Send" at bounding box center [454, 228] width 70 height 22
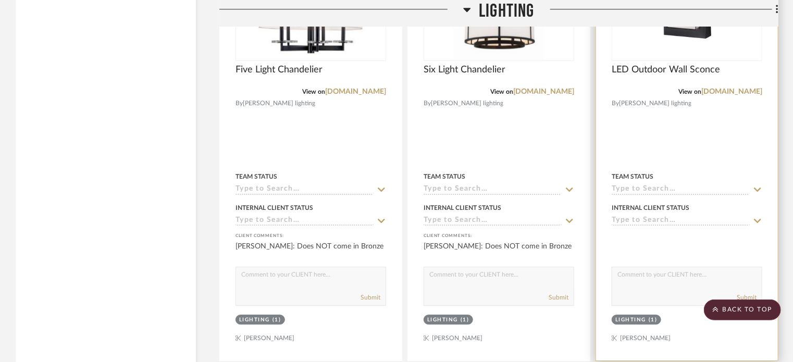
scroll to position [7392, 0]
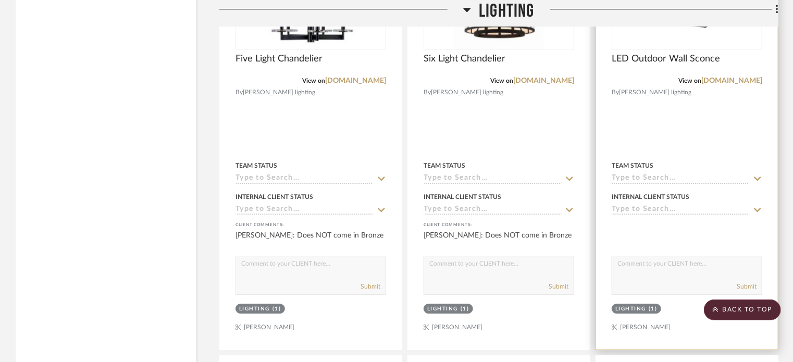
click at [655, 272] on textarea at bounding box center [687, 266] width 150 height 20
type textarea "Does NOT come in Bronze"
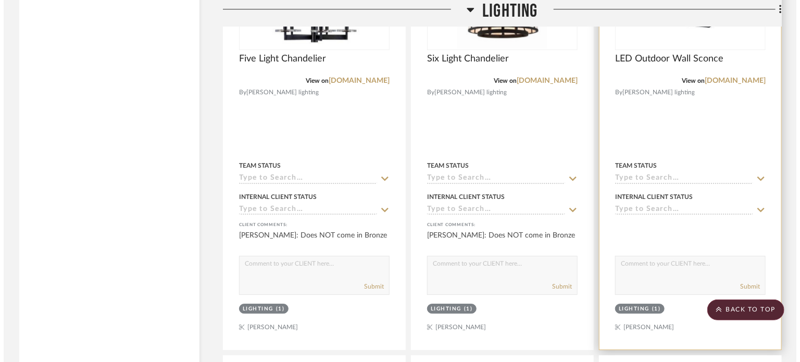
scroll to position [0, 0]
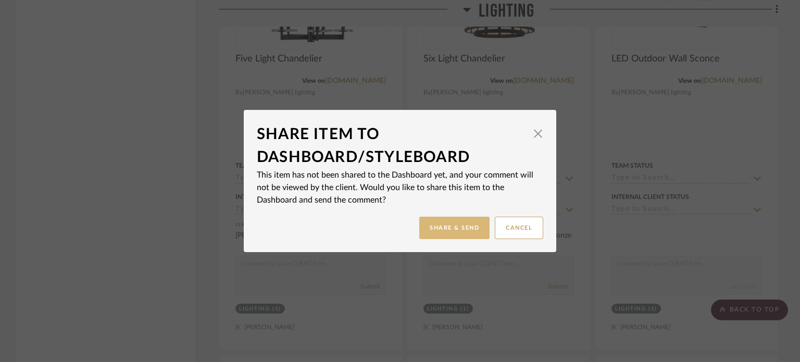
click at [438, 229] on button "Share & Send" at bounding box center [454, 228] width 70 height 22
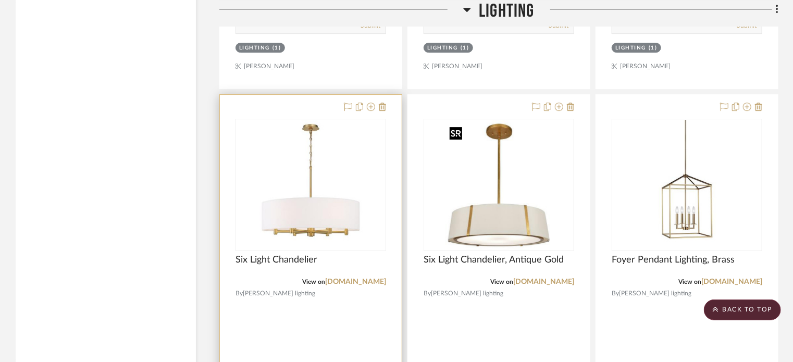
scroll to position [7653, 0]
click at [0, 0] on div at bounding box center [0, 0] width 0 height 0
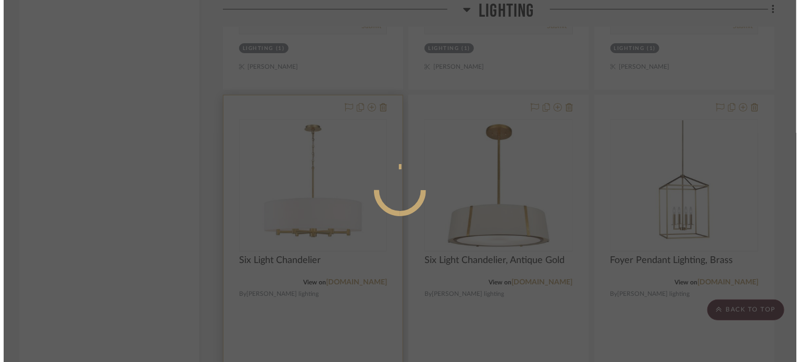
scroll to position [0, 0]
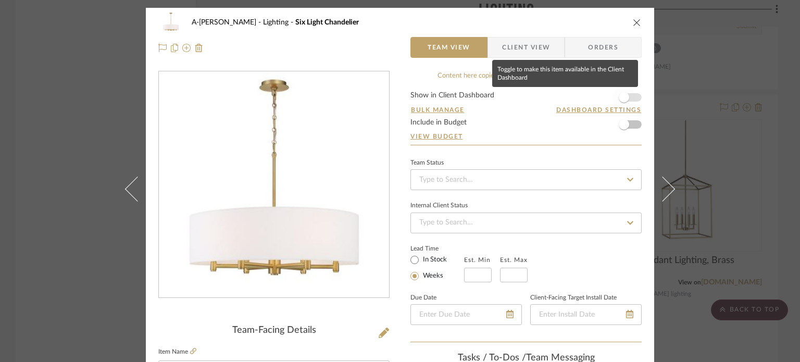
click at [622, 100] on span "button" at bounding box center [624, 97] width 10 height 10
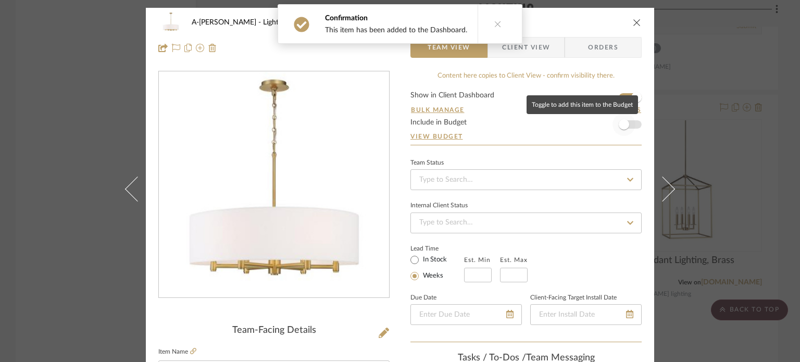
click at [624, 130] on span "button" at bounding box center [624, 124] width 23 height 23
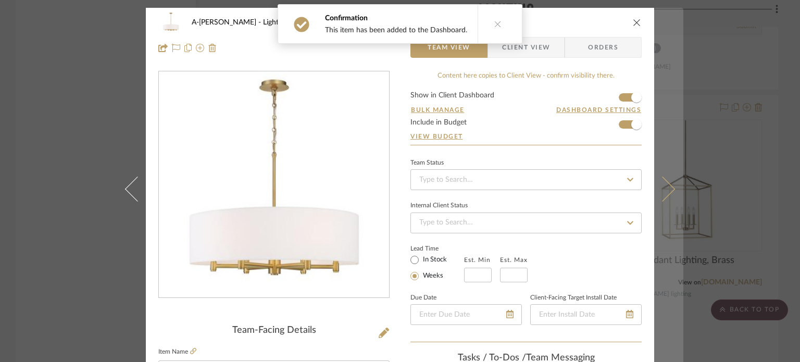
click at [665, 154] on button at bounding box center [668, 189] width 29 height 362
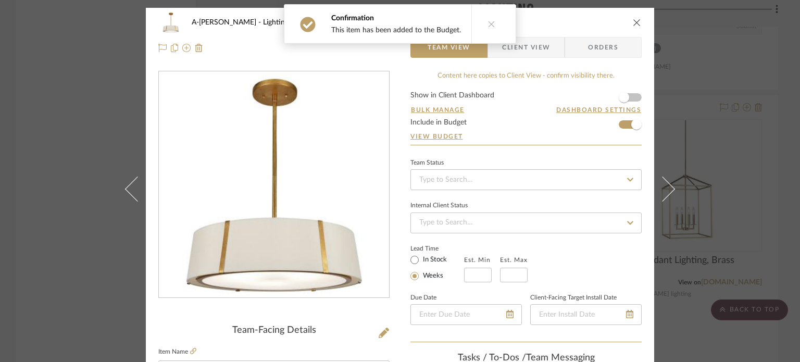
click at [636, 92] on form "Show in Client Dashboard Bulk Manage Dashboard Settings Include in Budget View …" at bounding box center [525, 118] width 231 height 53
click at [633, 97] on form "Show in Client Dashboard Bulk Manage Dashboard Settings Include in Budget View …" at bounding box center [525, 118] width 231 height 53
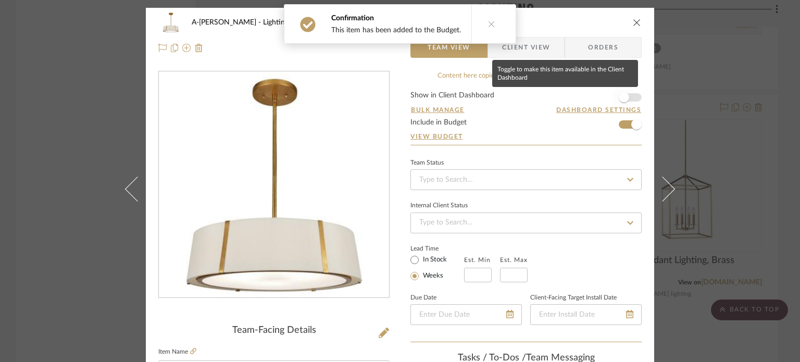
click at [622, 100] on span "button" at bounding box center [624, 97] width 10 height 10
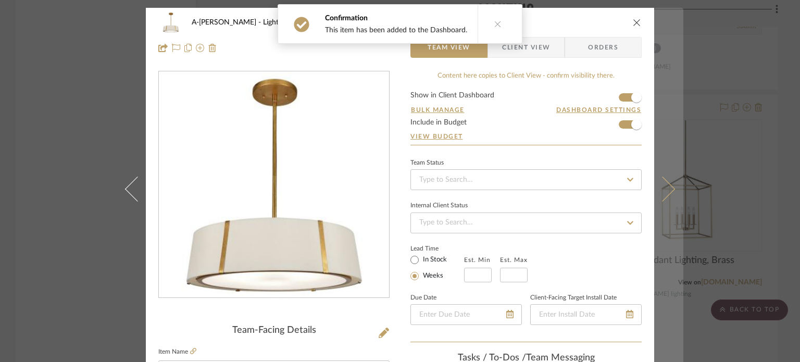
click at [673, 186] on button at bounding box center [668, 189] width 29 height 362
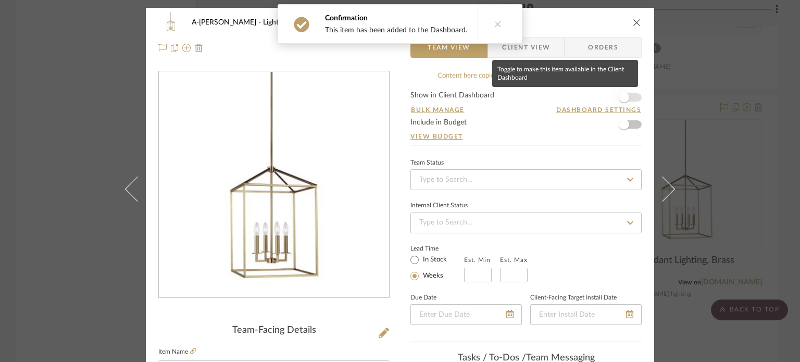
click at [627, 100] on span "button" at bounding box center [624, 97] width 23 height 23
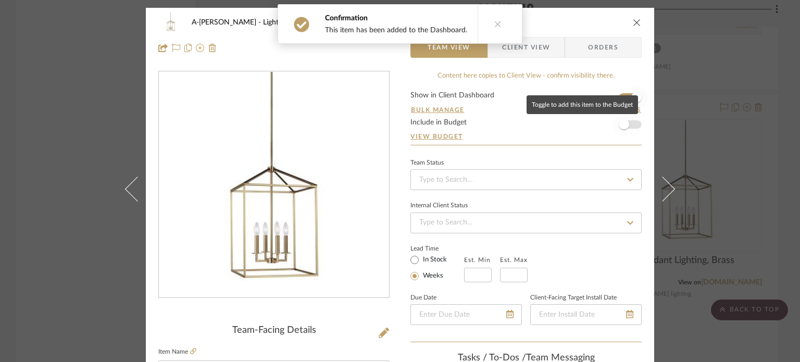
click at [623, 124] on span "button" at bounding box center [624, 124] width 10 height 10
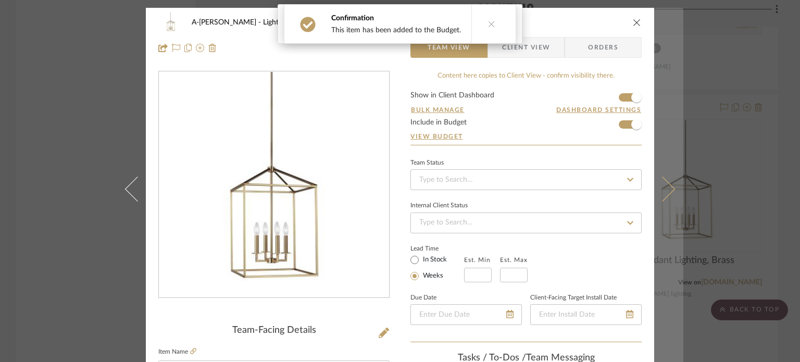
click at [662, 163] on button at bounding box center [668, 189] width 29 height 362
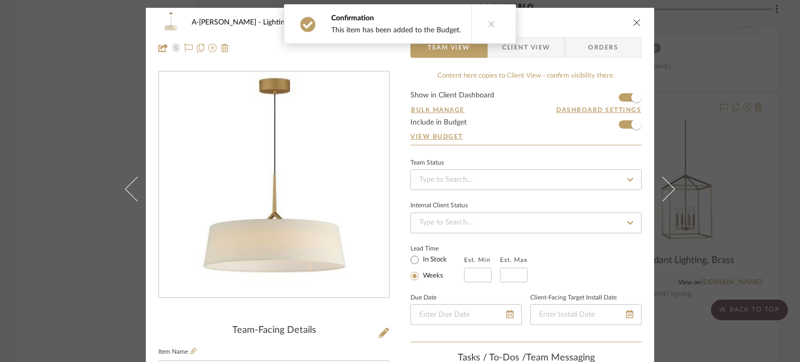
click at [719, 159] on div "A-[PERSON_NAME] Lighting Semi Flush Mount Team View Client View Orders Team-Fac…" at bounding box center [400, 181] width 800 height 362
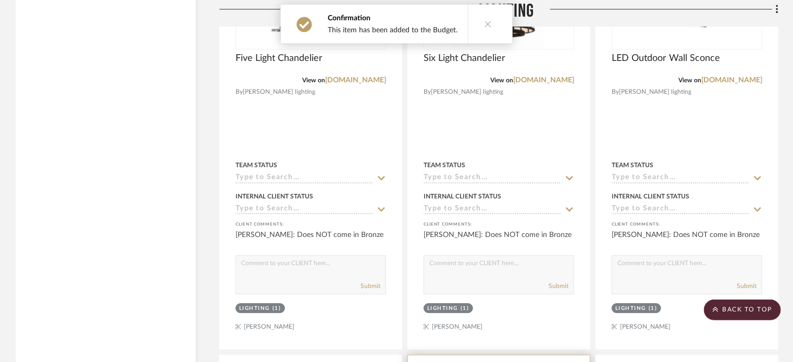
scroll to position [7392, 0]
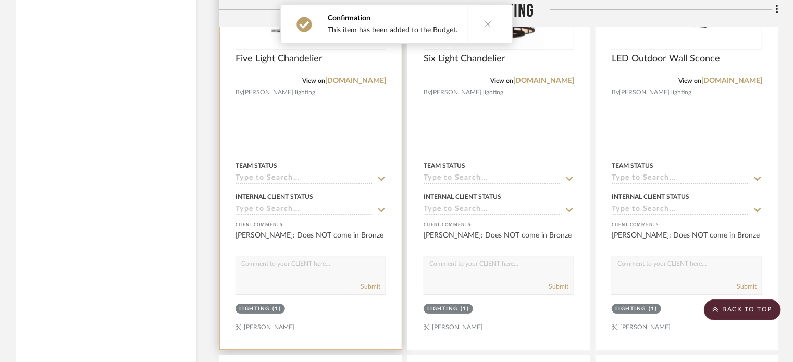
click at [376, 133] on div at bounding box center [311, 122] width 182 height 456
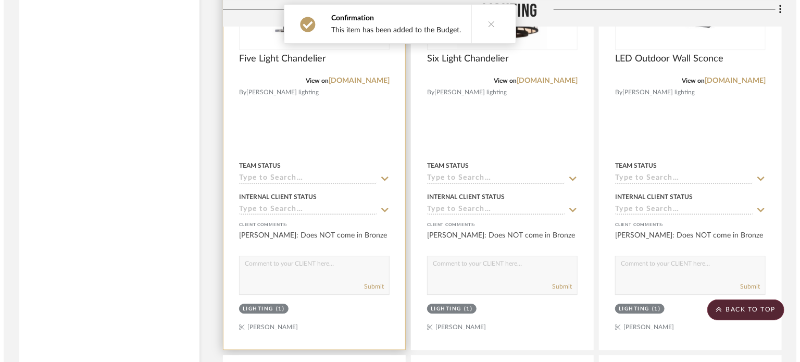
scroll to position [0, 0]
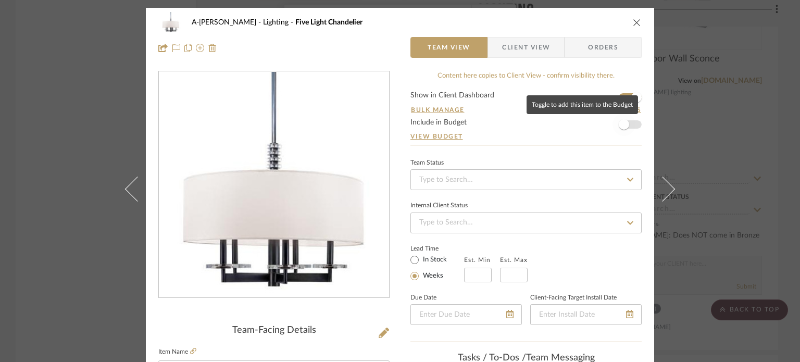
click at [627, 121] on span "button" at bounding box center [624, 124] width 23 height 23
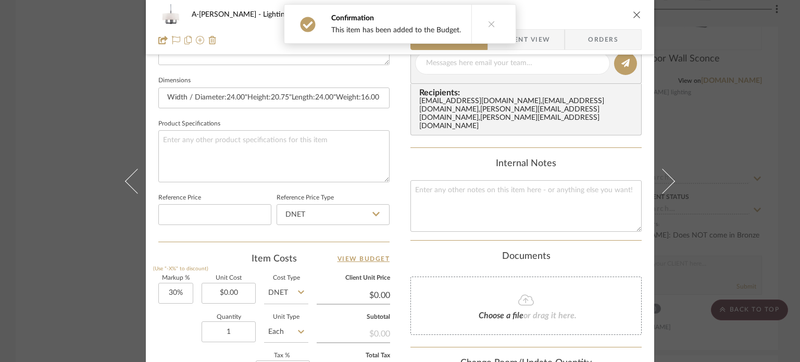
scroll to position [521, 0]
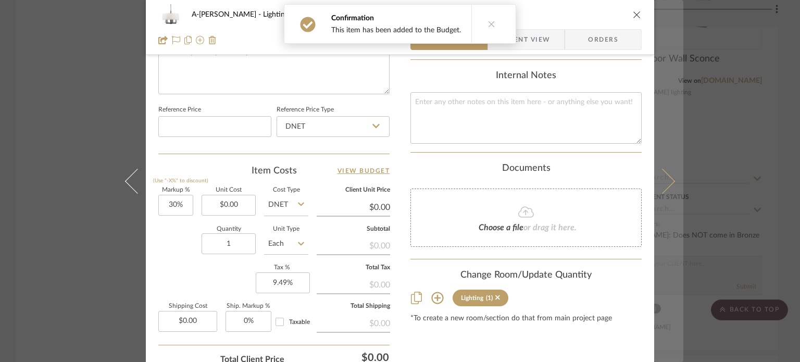
click at [658, 177] on icon at bounding box center [662, 180] width 25 height 25
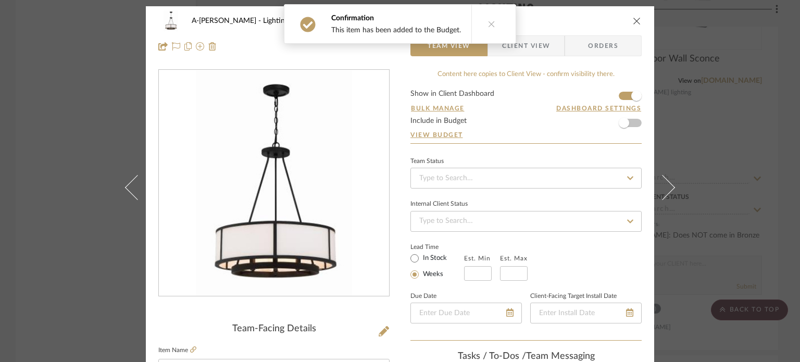
scroll to position [0, 0]
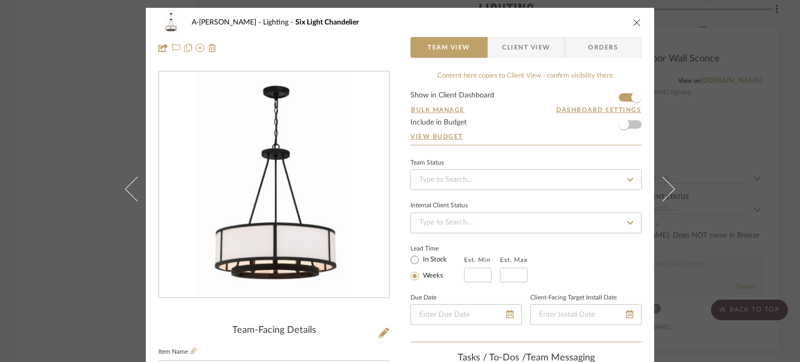
click at [733, 177] on div "A-[PERSON_NAME] Lighting Six Light Chandelier Team View Client View Orders Team…" at bounding box center [400, 181] width 800 height 362
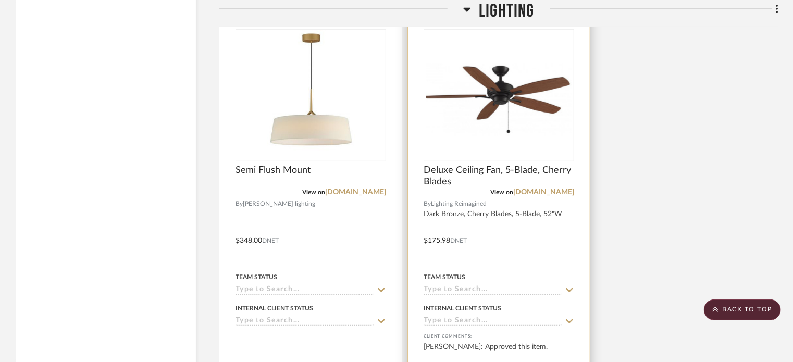
scroll to position [8382, 0]
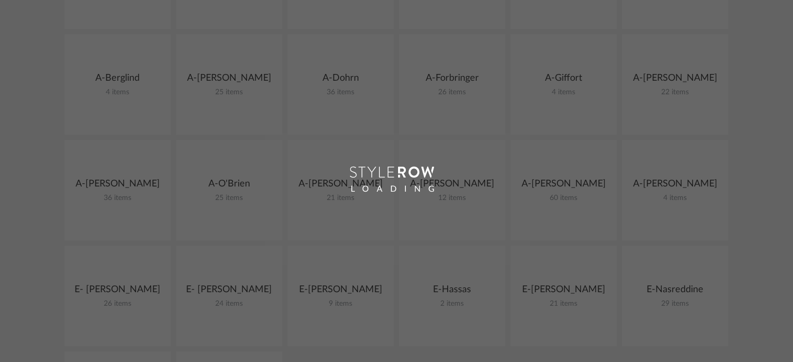
scroll to position [313, 0]
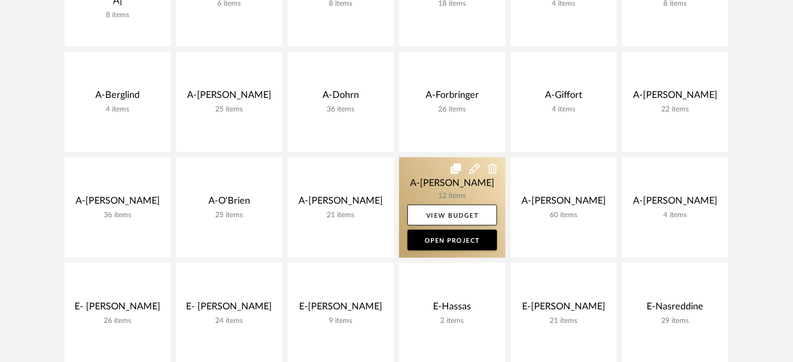
click at [421, 171] on link at bounding box center [452, 207] width 106 height 101
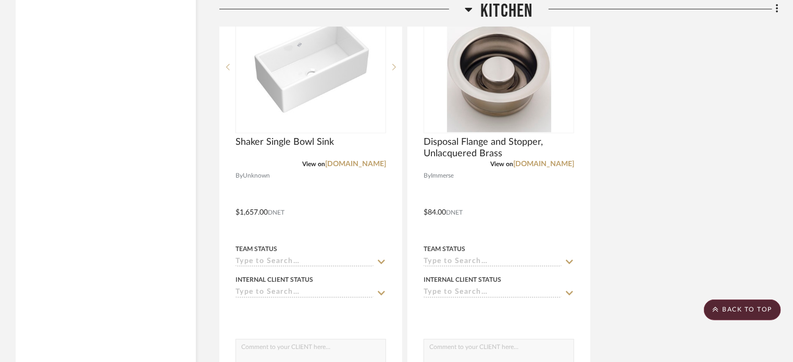
scroll to position [2204, 0]
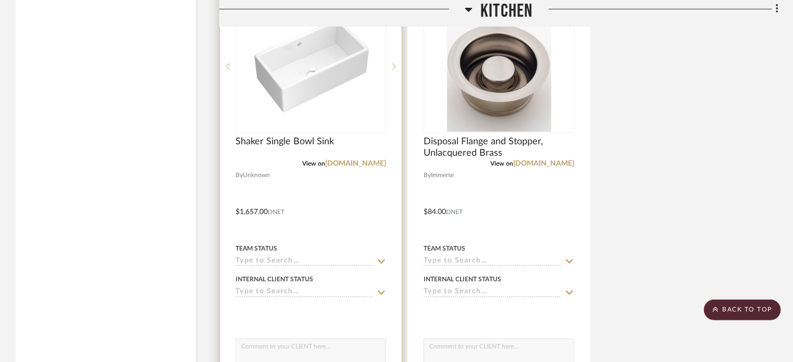
click at [339, 199] on div at bounding box center [311, 205] width 182 height 456
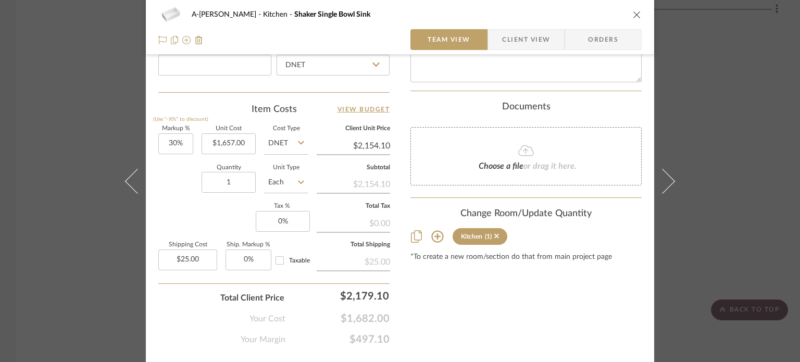
scroll to position [585, 0]
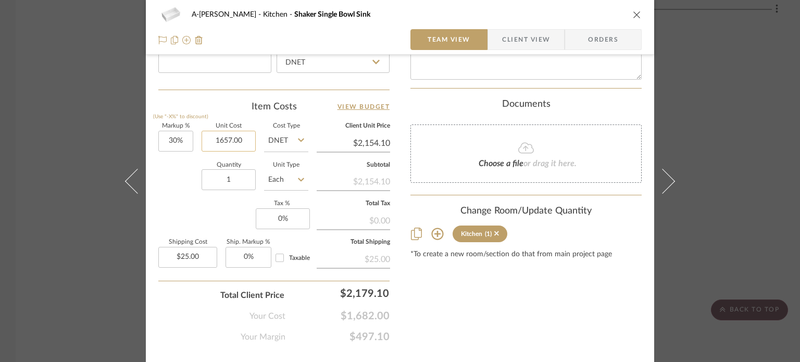
click at [216, 138] on input "1657.00" at bounding box center [229, 141] width 54 height 21
type input "$1,761.00"
type input "$2,289.30"
click at [238, 141] on input "1761.00" at bounding box center [229, 141] width 54 height 21
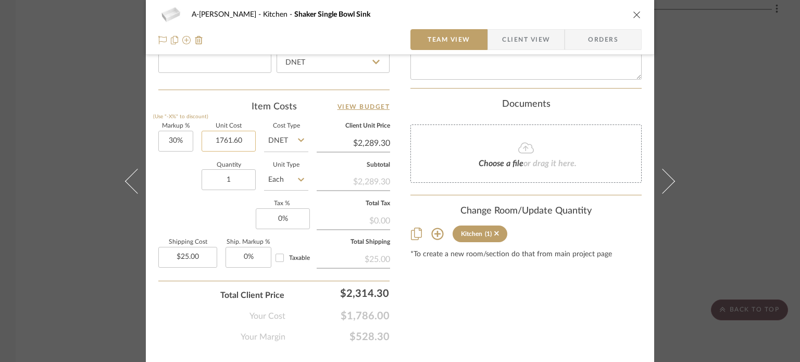
type input "$1,761.60"
type input "$2,290.08"
click at [207, 202] on div "Markup % (Use "-X%" to discount) 30% Unit Cost $1,761.60 Cost Type DNET Client …" at bounding box center [273, 199] width 231 height 152
click at [111, 176] on div "A-[PERSON_NAME] Kitchen Shaker Single Bowl Sink Team View Client View Orders 1 …" at bounding box center [400, 181] width 800 height 362
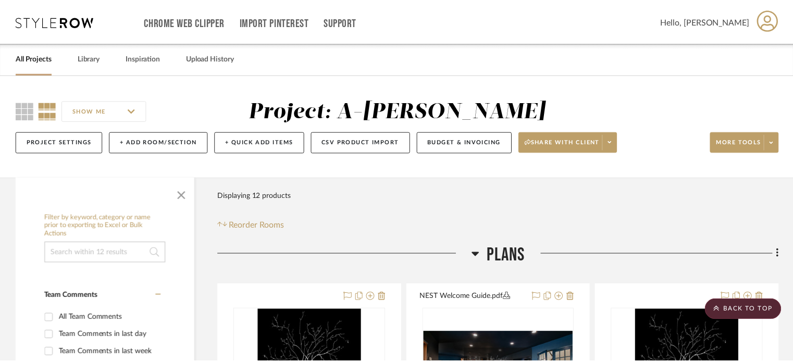
scroll to position [2204, 0]
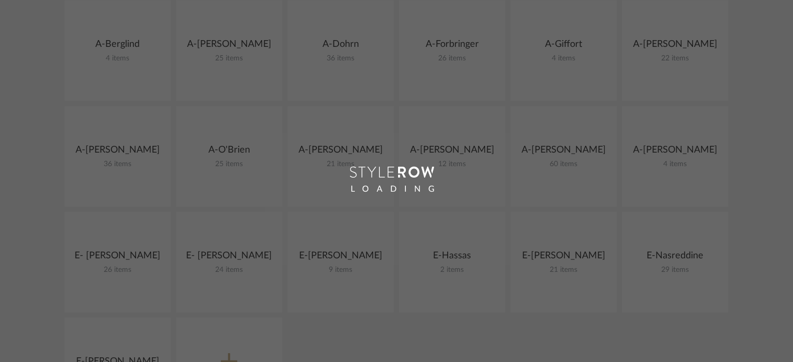
scroll to position [313, 0]
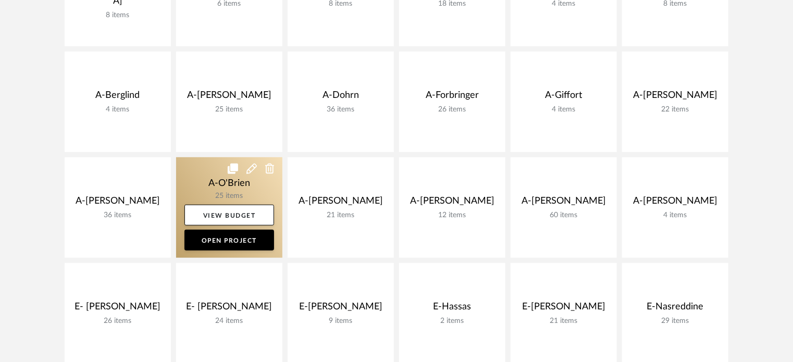
click at [202, 184] on link at bounding box center [229, 207] width 106 height 101
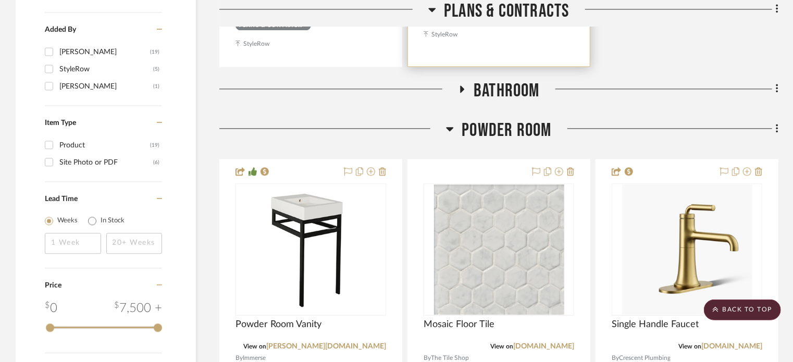
scroll to position [1146, 0]
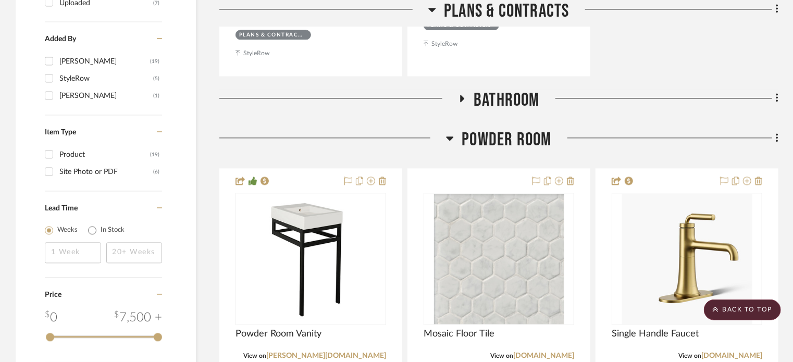
click at [509, 101] on span "Bathroom" at bounding box center [507, 100] width 66 height 22
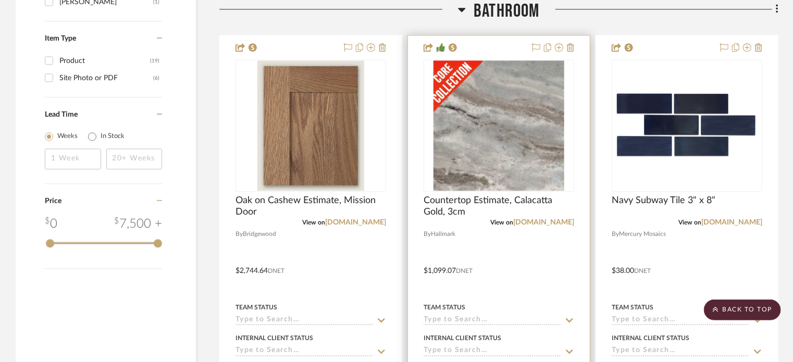
scroll to position [1250, 0]
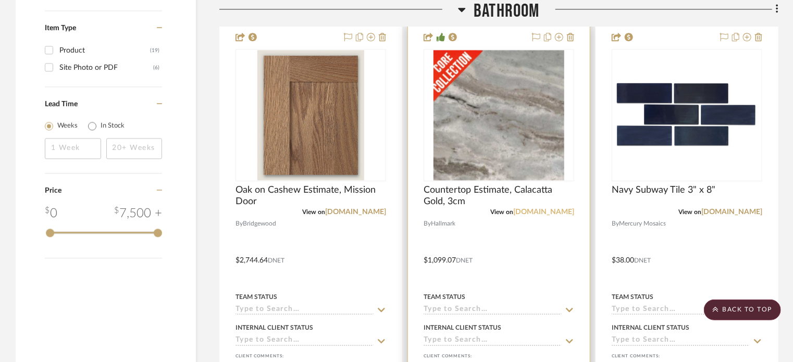
click at [542, 211] on link "[DOMAIN_NAME]" at bounding box center [543, 211] width 61 height 7
click at [521, 161] on img "0" at bounding box center [498, 115] width 131 height 130
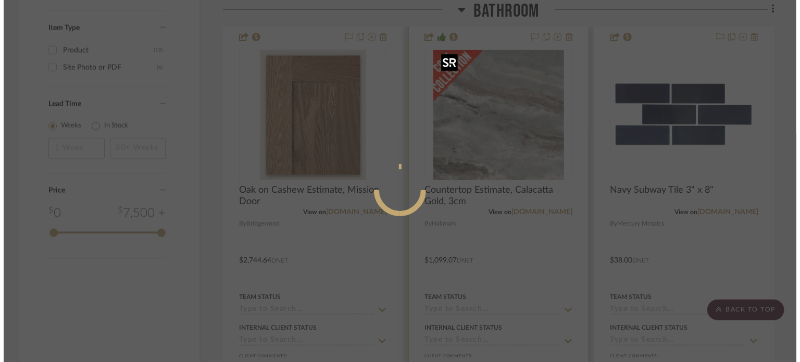
scroll to position [0, 0]
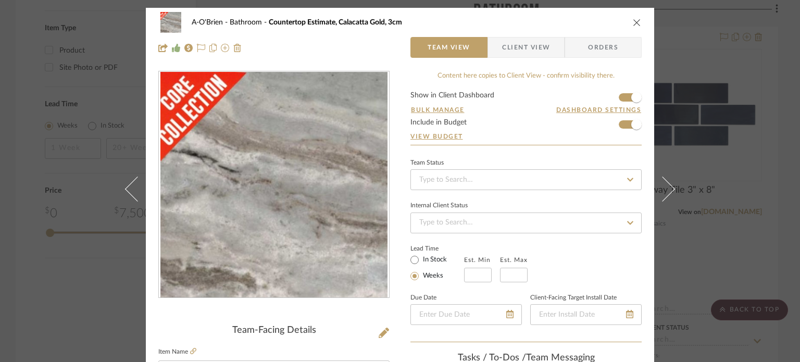
click at [68, 122] on div "A-O'Brien Bathroom Countertop Estimate, Calacatta Gold, 3cm Team View Client Vi…" at bounding box center [400, 181] width 800 height 362
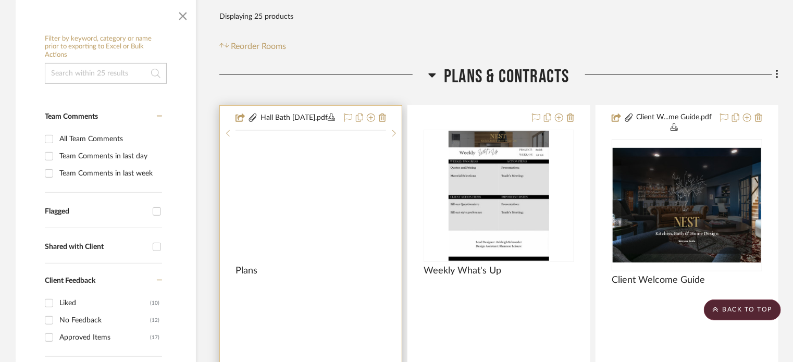
scroll to position [156, 0]
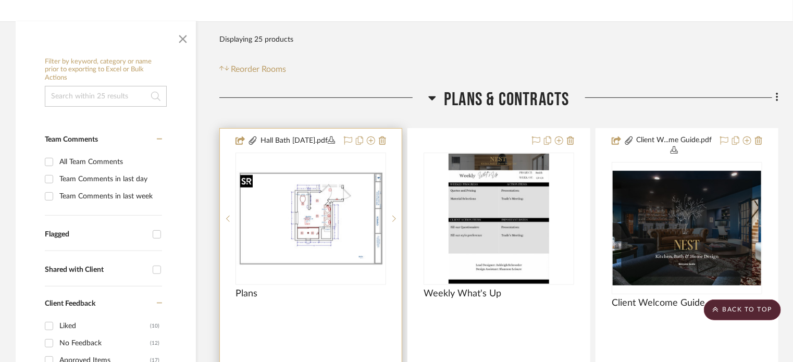
click at [0, 0] on img at bounding box center [0, 0] width 0 height 0
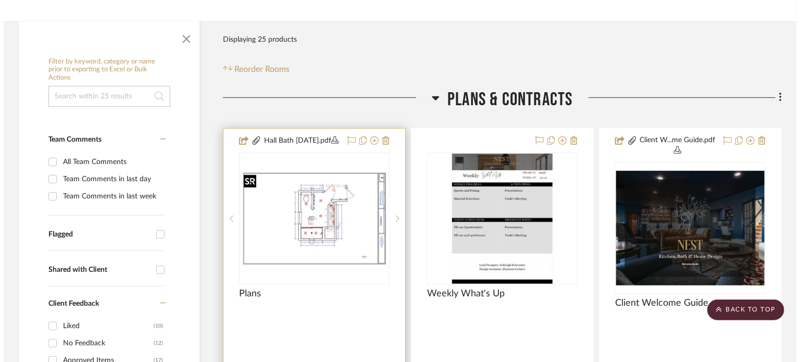
scroll to position [0, 0]
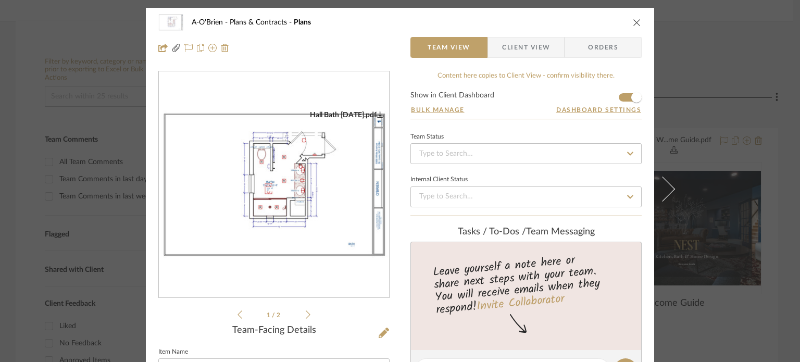
click at [319, 183] on img "0" at bounding box center [274, 184] width 230 height 149
click at [731, 151] on div "A-O'Brien Plans & Contracts Plans Team View Client View Orders Powder Room.pdf …" at bounding box center [400, 181] width 800 height 362
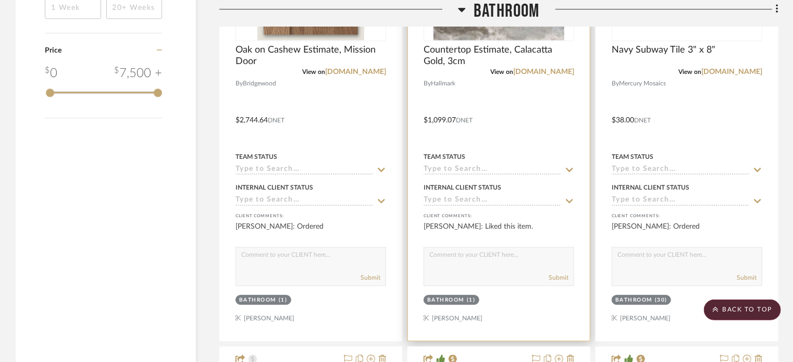
scroll to position [1302, 0]
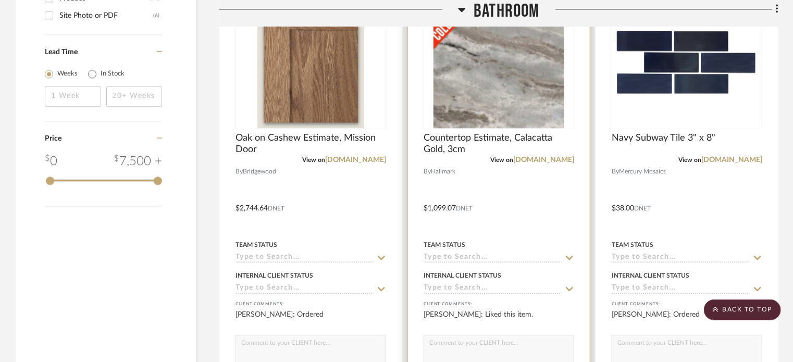
click at [504, 180] on div at bounding box center [499, 201] width 182 height 456
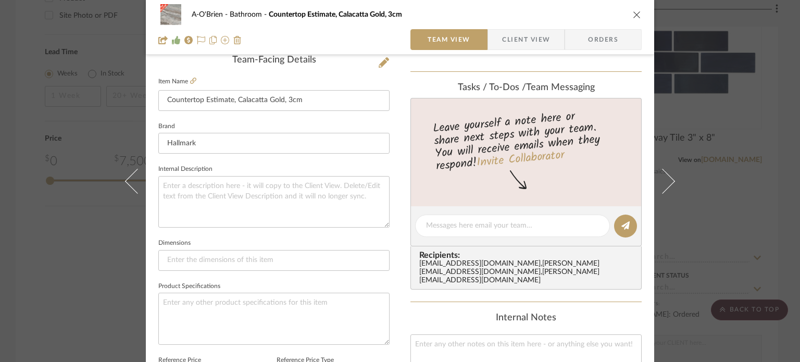
scroll to position [208, 0]
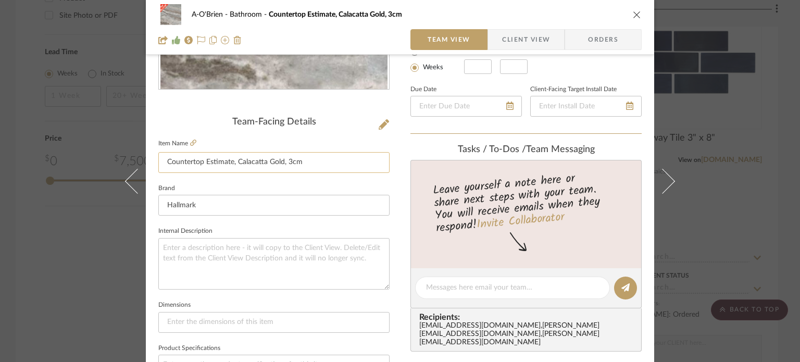
drag, startPoint x: 277, startPoint y: 161, endPoint x: 235, endPoint y: 160, distance: 41.2
click at [235, 160] on input "Countertop Estimate, Calacatta Gold, 3cm" at bounding box center [273, 162] width 231 height 21
type input "Countertop Estimate, Fantasy Brown, 3cm"
click at [264, 185] on fieldset "Brand Hallmark" at bounding box center [273, 198] width 231 height 35
click at [76, 232] on div "A-O'Brien Bathroom Countertop Estimate, Fantasy Brown, 3cm Team View Client Vie…" at bounding box center [400, 181] width 800 height 362
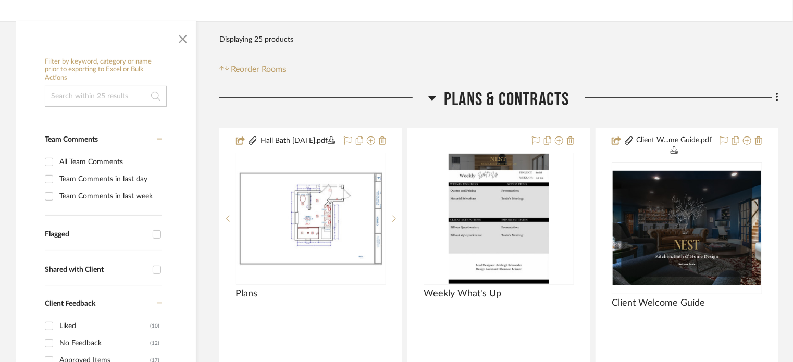
scroll to position [0, 0]
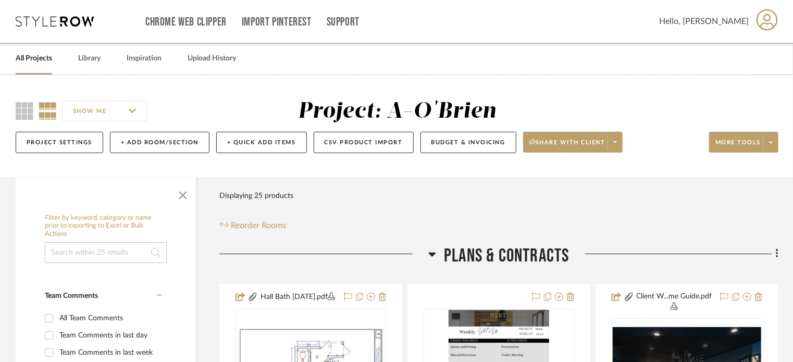
click at [44, 60] on link "All Projects" at bounding box center [34, 59] width 36 height 14
